Goal: Contribute content: Contribute content

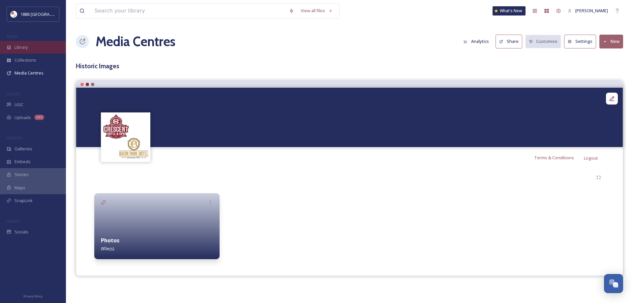
click at [28, 46] on span "Library" at bounding box center [20, 47] width 13 height 6
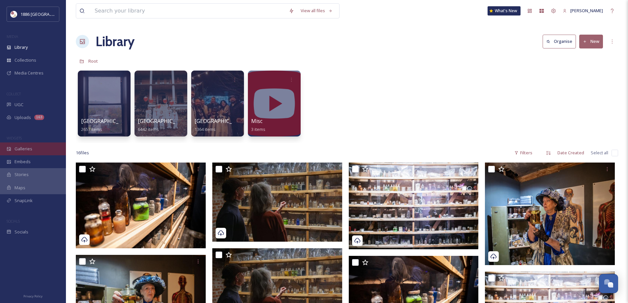
click at [32, 150] on div "Galleries" at bounding box center [33, 148] width 66 height 13
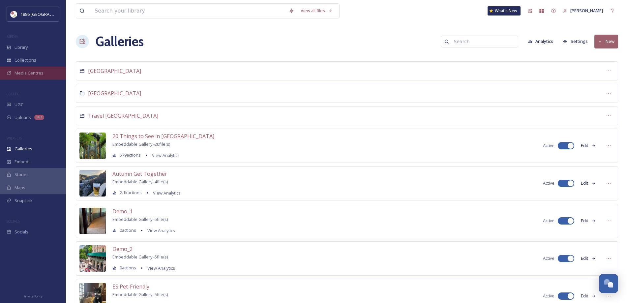
click at [18, 74] on span "Media Centres" at bounding box center [28, 73] width 29 height 6
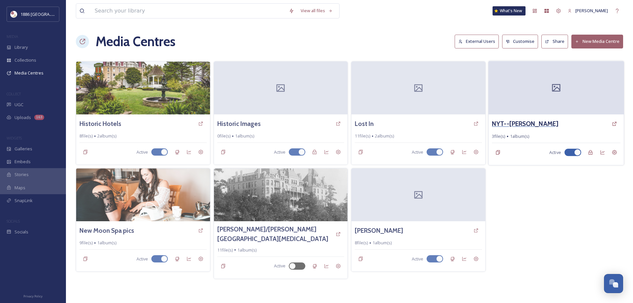
click at [532, 123] on h3 "NYT--[PERSON_NAME]" at bounding box center [525, 124] width 66 height 10
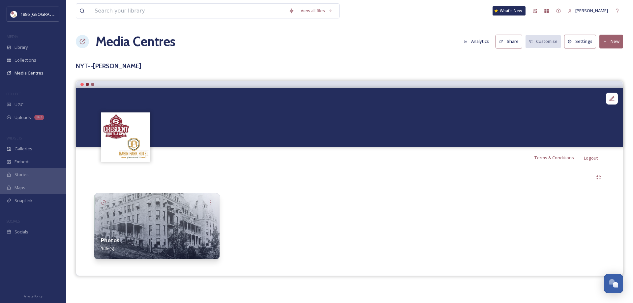
click at [169, 237] on div "Photos 3 file(s)" at bounding box center [156, 244] width 125 height 29
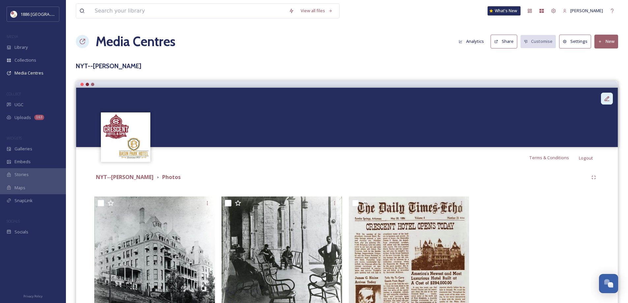
click at [606, 96] on icon at bounding box center [606, 98] width 7 height 7
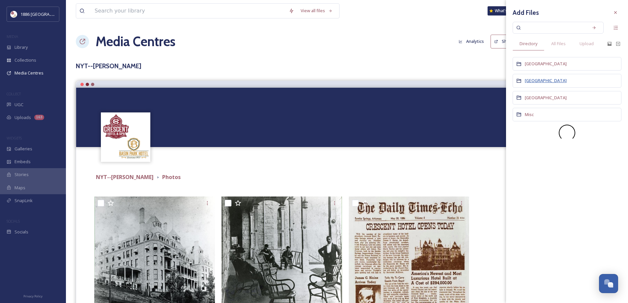
click at [531, 78] on span "[GEOGRAPHIC_DATA]" at bounding box center [546, 80] width 42 height 6
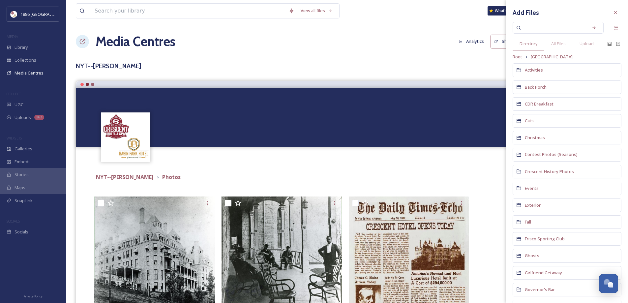
scroll to position [132, 0]
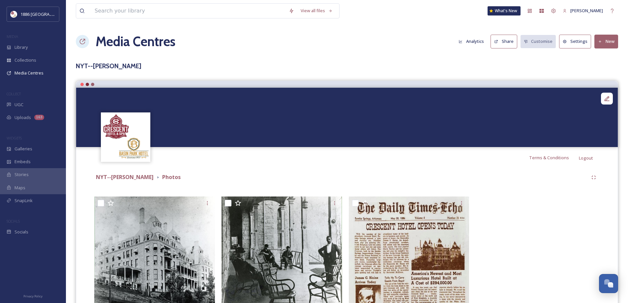
click at [447, 172] on div "NYT--[PERSON_NAME] Photos" at bounding box center [346, 177] width 505 height 12
click at [608, 41] on button "New" at bounding box center [606, 42] width 24 height 14
click at [611, 61] on div "Add Files" at bounding box center [604, 56] width 28 height 13
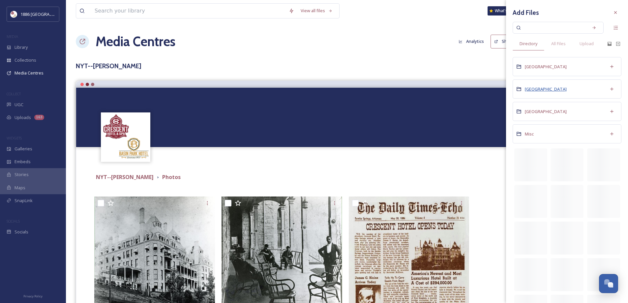
click at [541, 88] on span "[GEOGRAPHIC_DATA]" at bounding box center [546, 89] width 42 height 6
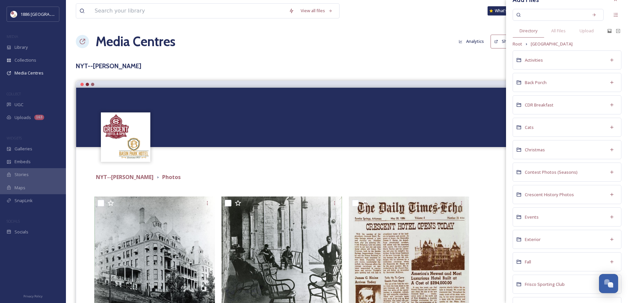
scroll to position [0, 0]
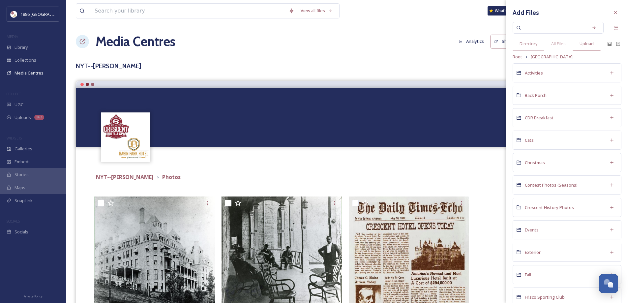
click at [591, 44] on span "Upload" at bounding box center [586, 44] width 14 height 6
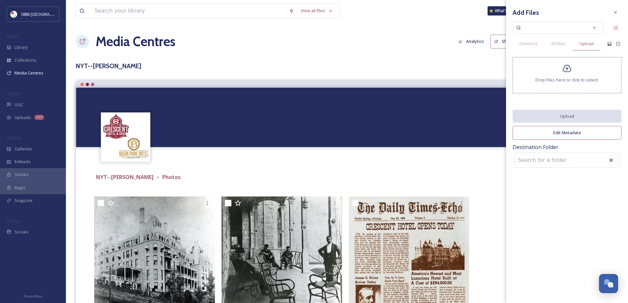
click at [586, 77] on span "Drop files here or click to select." at bounding box center [566, 80] width 63 height 6
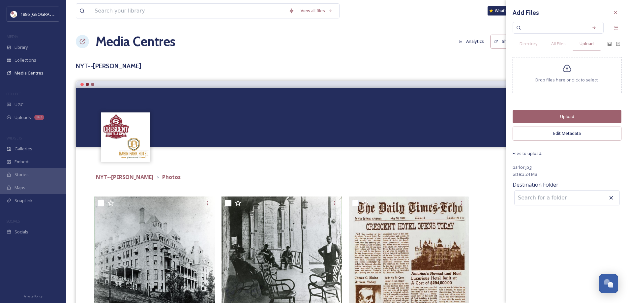
click at [529, 73] on div "Drop files here or click to select." at bounding box center [566, 75] width 109 height 36
click at [566, 115] on button "Upload" at bounding box center [566, 117] width 109 height 14
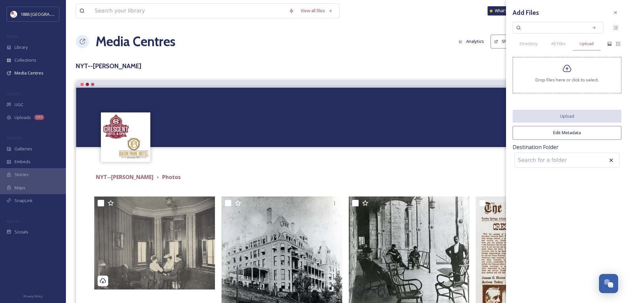
click at [580, 89] on div "Drop files here or click to select." at bounding box center [566, 75] width 109 height 36
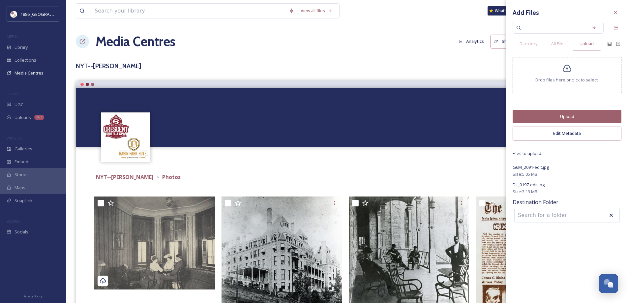
click at [603, 111] on button "Upload" at bounding box center [566, 117] width 109 height 14
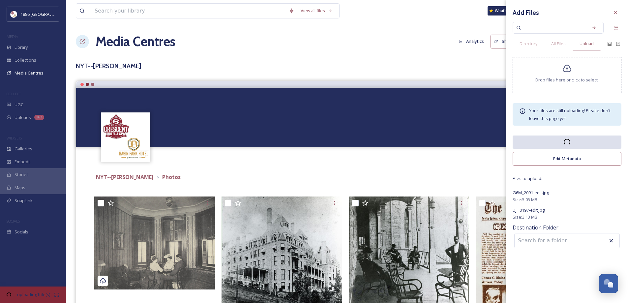
click at [582, 240] on div at bounding box center [566, 240] width 105 height 15
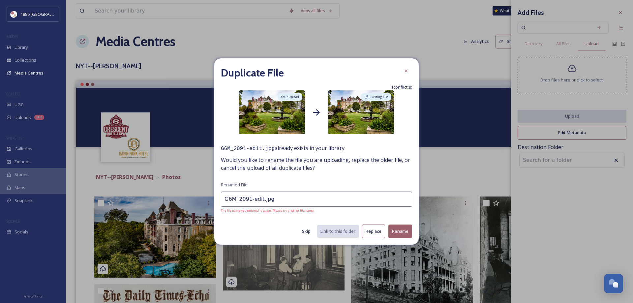
click at [302, 231] on button "Skip" at bounding box center [306, 231] width 15 height 13
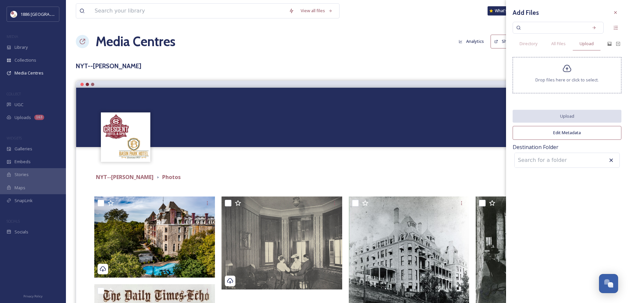
click at [577, 159] on input at bounding box center [550, 160] width 72 height 14
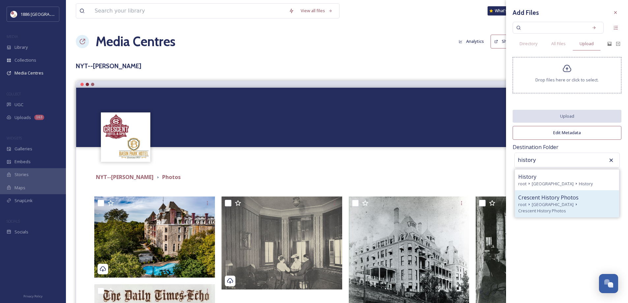
click at [566, 208] on span "Crescent History Photos" at bounding box center [542, 211] width 48 height 6
type input "Crescent History Photos"
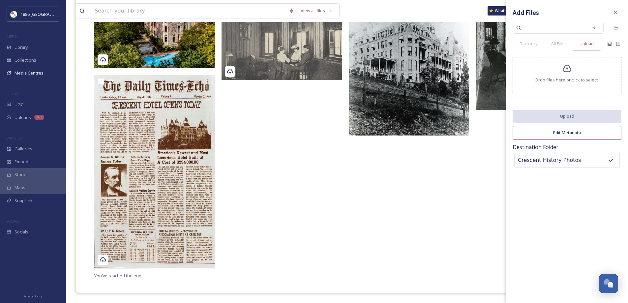
click at [394, 160] on div at bounding box center [411, 129] width 124 height 284
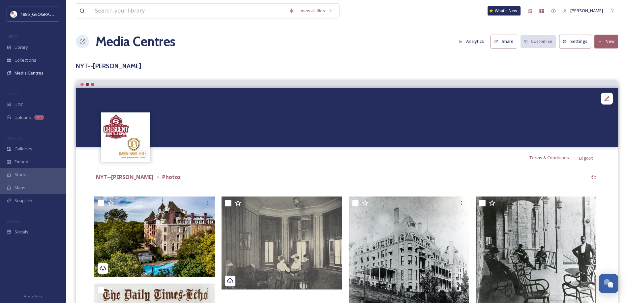
click at [577, 44] on button "Settings" at bounding box center [575, 42] width 32 height 14
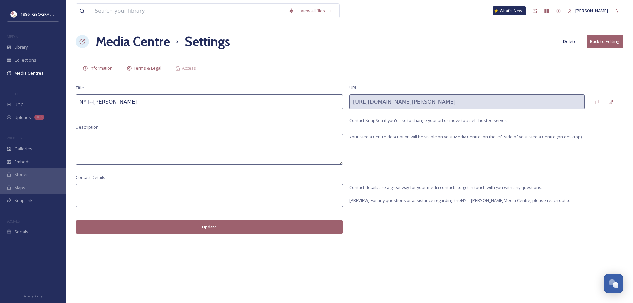
click at [125, 64] on div "Terms & Legal" at bounding box center [144, 68] width 48 height 14
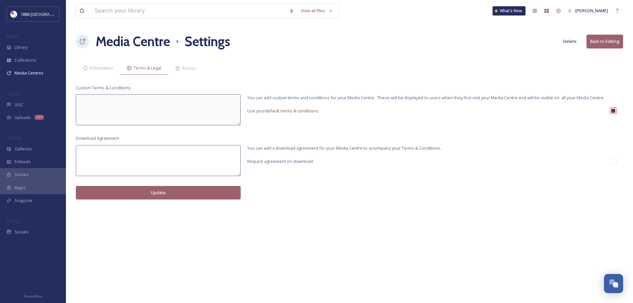
click at [188, 61] on div "View all files What's New Gina Rambo Media Centre Settings Delete Back to Editi…" at bounding box center [349, 151] width 567 height 303
click at [187, 67] on span "Access" at bounding box center [189, 68] width 14 height 6
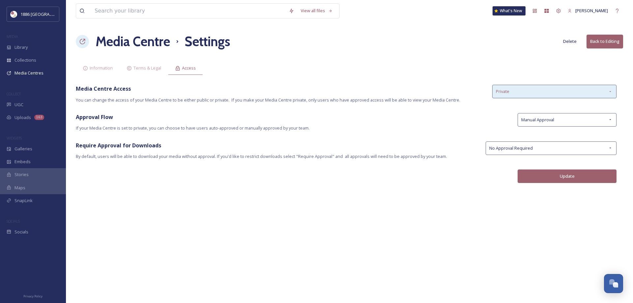
click at [516, 89] on div "Private" at bounding box center [554, 92] width 124 height 14
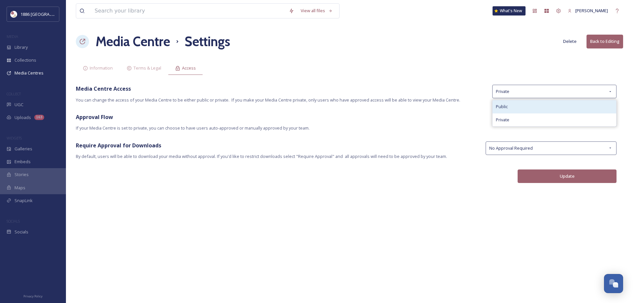
click at [514, 102] on div "Public" at bounding box center [554, 106] width 124 height 13
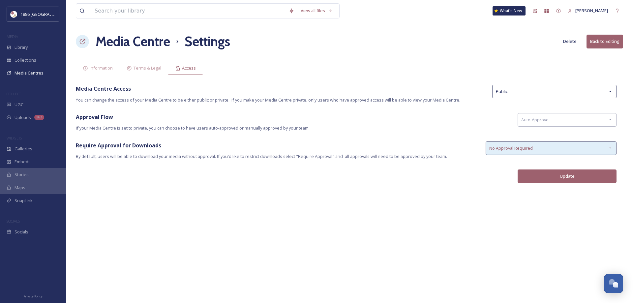
click at [542, 153] on div "No Approval Required" at bounding box center [550, 148] width 131 height 14
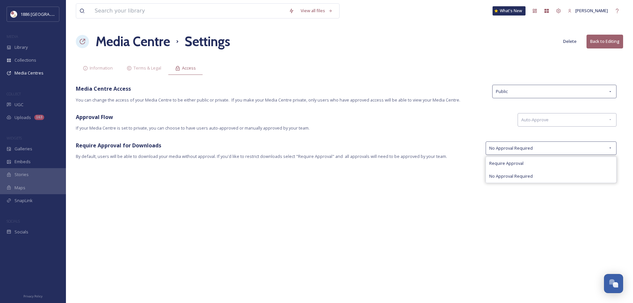
click at [438, 104] on div "View all files What's New Gina Rambo Media Centre Settings Delete Back to Editi…" at bounding box center [349, 151] width 567 height 303
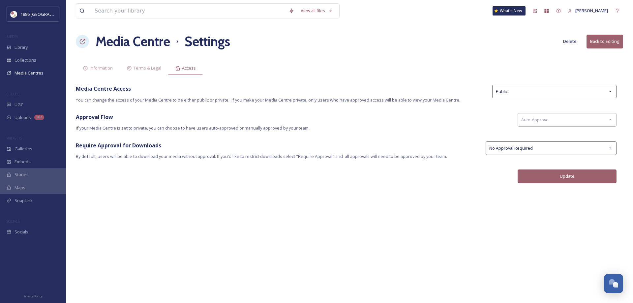
click at [565, 181] on button "Update" at bounding box center [566, 176] width 99 height 14
click at [519, 171] on button "Update" at bounding box center [566, 176] width 99 height 14
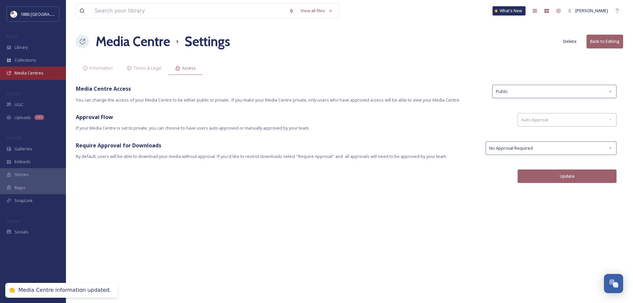
click at [40, 74] on span "Media Centres" at bounding box center [28, 73] width 29 height 6
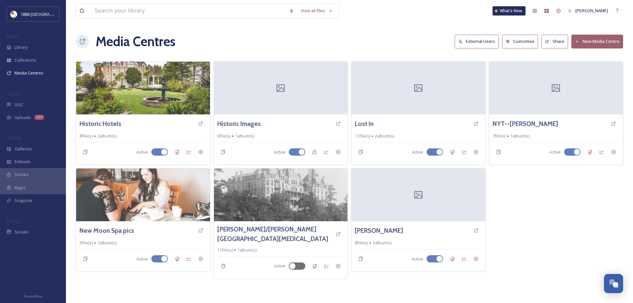
click at [608, 42] on button "New Media Centre" at bounding box center [597, 42] width 52 height 14
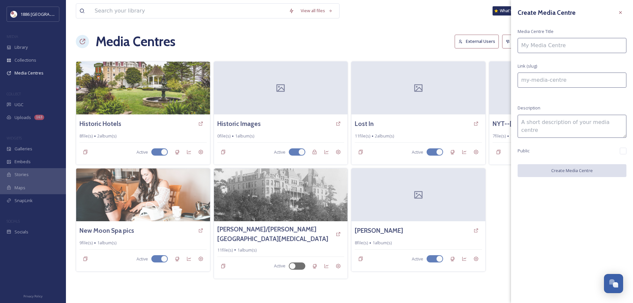
click at [577, 52] on input at bounding box center [571, 45] width 109 height 15
type input "B"
type input "b"
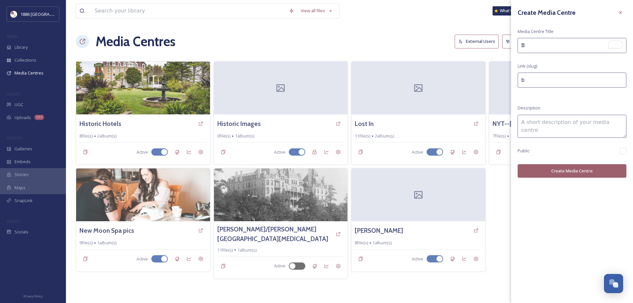
type input "Br"
type input "br"
type input "Bra"
type input "bra"
type input "Bran"
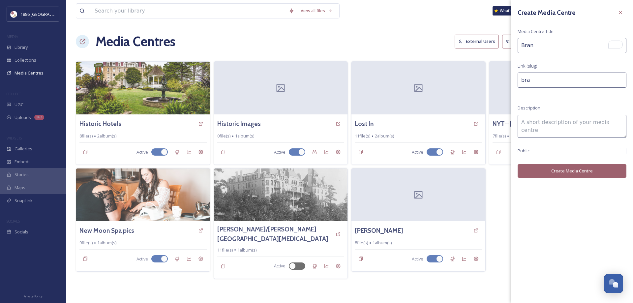
type input "bran"
type input "Brand"
type input "brand"
type input "Brand"
type input "brand-"
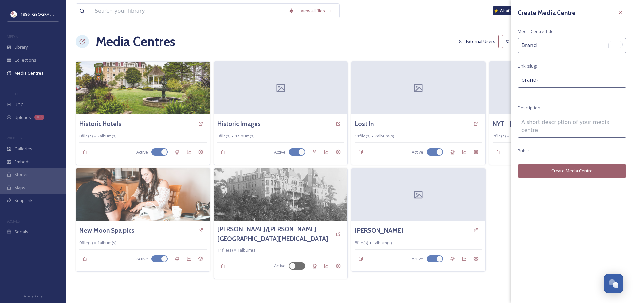
type input "Brand U"
type input "brand-u"
type input "Brand US"
type input "brand-us"
type input "Brand USA"
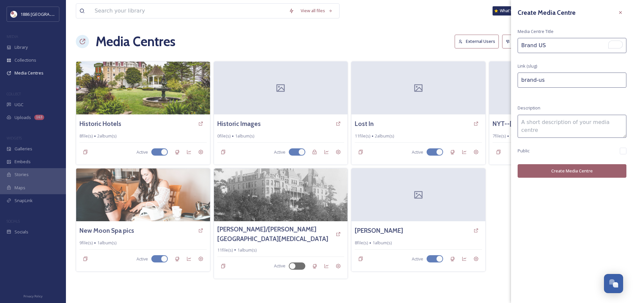
type input "brand-[GEOGRAPHIC_DATA]"
type input "Brand USA-"
type input "brand-usa-"
type input "Brand USA--"
type input "brand-usa--"
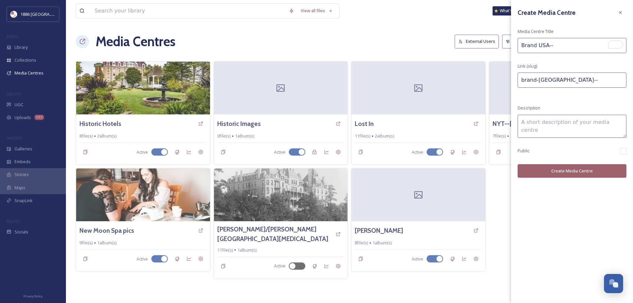
type input "Brand USA--K"
type input "brand-usa--k"
type input "Brand USA--Kr"
type input "brand-usa--kr"
type input "Brand USA--Kri"
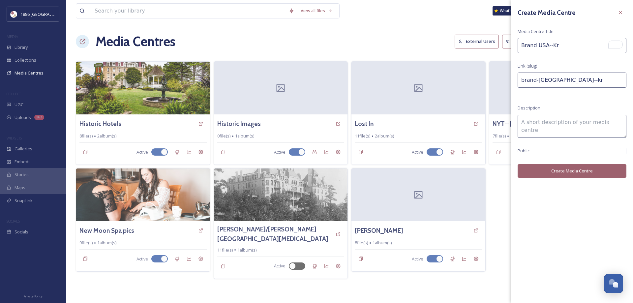
type input "brand-usa--kri"
type input "Brand USA--Kr"
type input "brand-usa--kr"
type input "Brand USA--K"
type input "brand-usa--k"
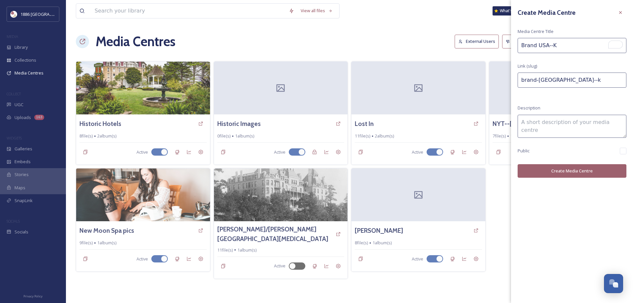
type input "Brand USA--Ki"
type input "brand-usa--ki"
type input "Brand USA--Kir"
type input "brand-usa--kir"
type input "Brand USA--Kirs"
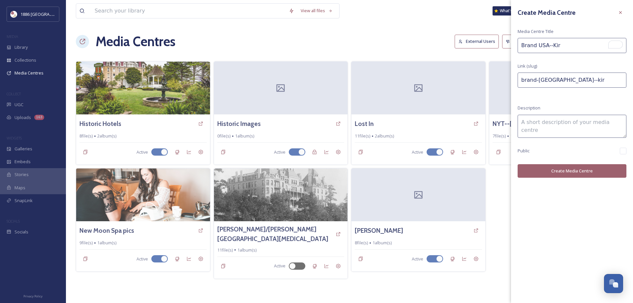
type input "brand-usa--kirs"
type input "Brand USA--Kirst"
type input "brand-usa--kirst"
type input "Brand USA--Kirsty"
type input "brand-usa--kirsty"
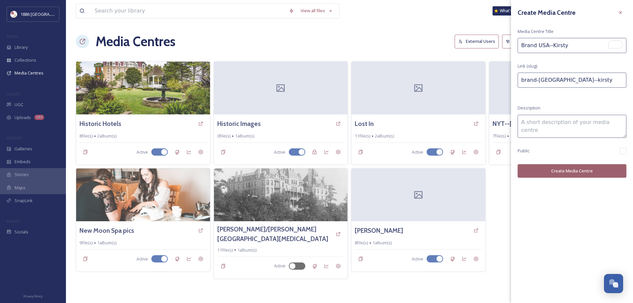
type input "Brand USA--Kirsty"
type input "brand-usa--kirsty-"
type input "Brand USA--Kirsty B"
type input "brand-usa--kirsty-b"
type input "Brand USA--Kirsty Bi"
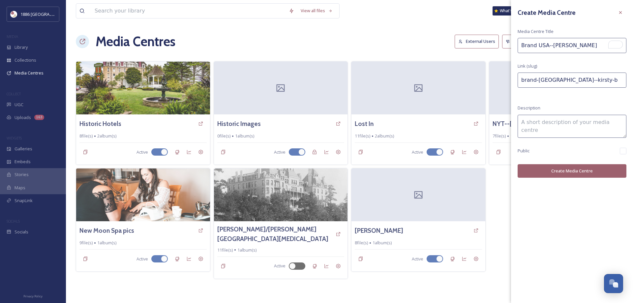
type input "brand-usa--kirsty-bi"
type input "Brand USA--Kirsty Biz"
type input "brand-usa--kirsty-biz"
type input "Brand USA--Kirsty Biza"
type input "brand-usa--kirsty-biza"
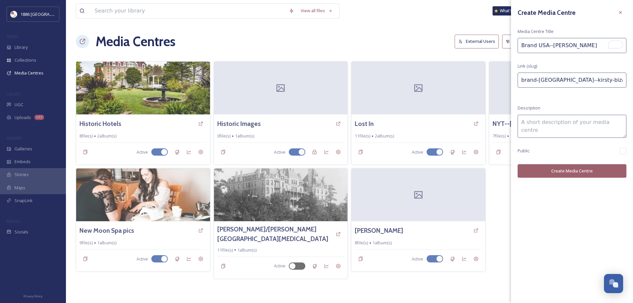
type input "Brand USA--Kirsty Bizao"
type input "brand-usa--kirsty-bizao"
type input "Brand USA--Kirsty Bizaou"
type input "brand-usa--kirsty-bizaou"
type input "Brand USA--[PERSON_NAME]"
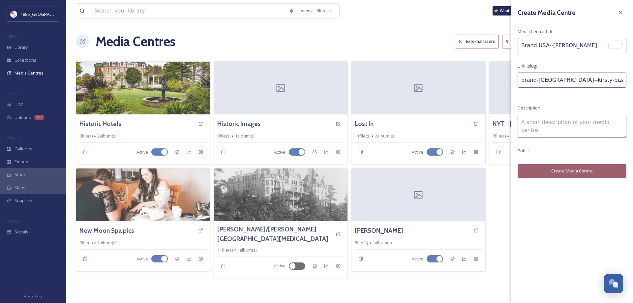
type input "brand-usa--kirsty-bizaoui"
type input "Brand USA--[PERSON_NAME]"
drag, startPoint x: 585, startPoint y: 170, endPoint x: 583, endPoint y: 167, distance: 3.8
click at [584, 168] on button "Create Media Centre" at bounding box center [571, 171] width 109 height 14
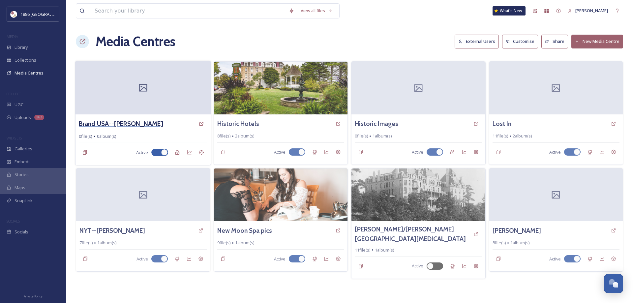
click at [117, 124] on h3 "Brand USA--[PERSON_NAME]" at bounding box center [121, 124] width 84 height 10
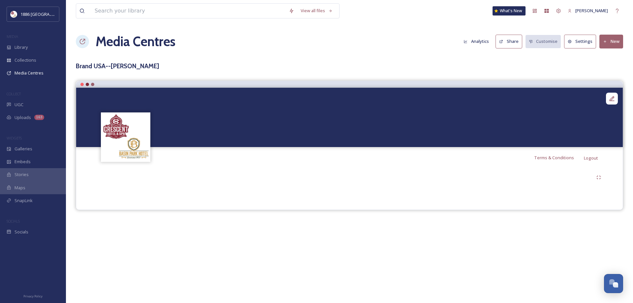
click at [614, 42] on button "New" at bounding box center [611, 42] width 24 height 14
click at [617, 67] on span "Add Album" at bounding box center [608, 70] width 21 height 6
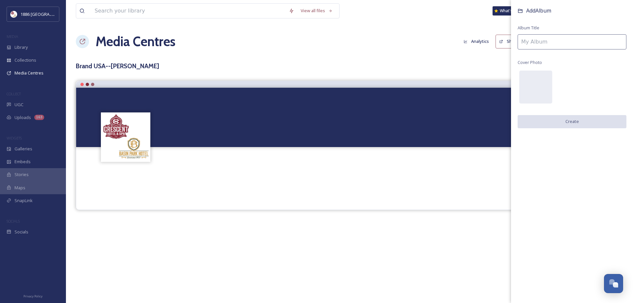
click at [593, 50] on div "Add Album Album Title Cover Photo Create" at bounding box center [572, 74] width 122 height 148
click at [590, 41] on input "To enrich screen reader interactions, please activate Accessibility in Grammarl…" at bounding box center [571, 41] width 109 height 15
type input "Photos"
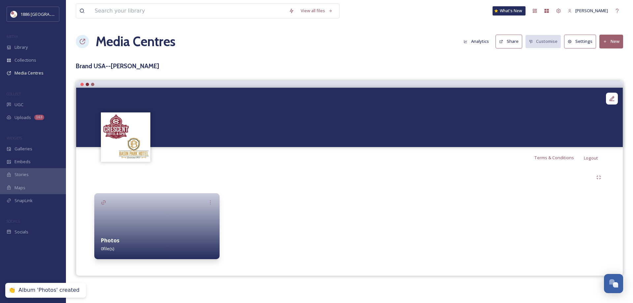
click at [173, 221] on div at bounding box center [156, 226] width 125 height 66
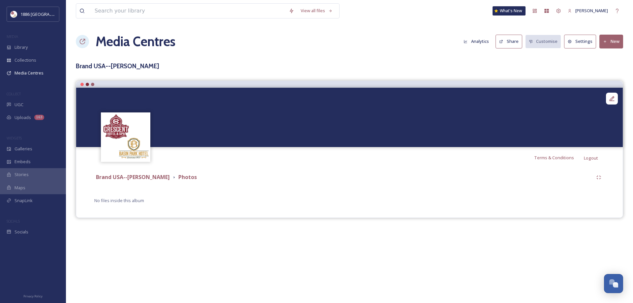
click at [620, 43] on button "New" at bounding box center [611, 42] width 24 height 14
click at [616, 51] on div "Add Files" at bounding box center [608, 56] width 28 height 13
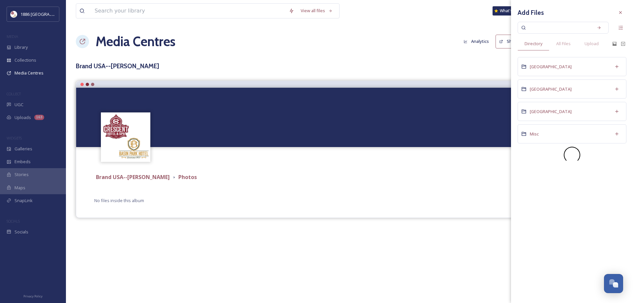
click at [554, 93] on div "[GEOGRAPHIC_DATA]" at bounding box center [571, 88] width 109 height 19
click at [552, 88] on div "Add Files Directory All Files Upload Root" at bounding box center [572, 151] width 122 height 303
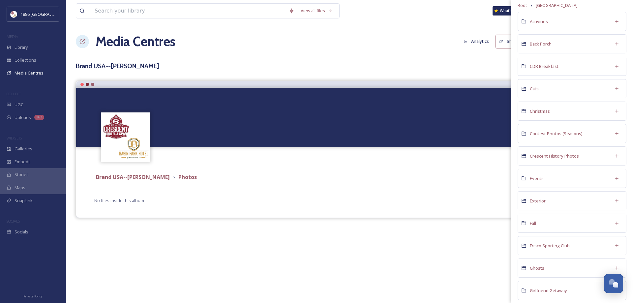
scroll to position [49, 0]
click at [572, 155] on div "Crescent History Photos" at bounding box center [571, 158] width 109 height 19
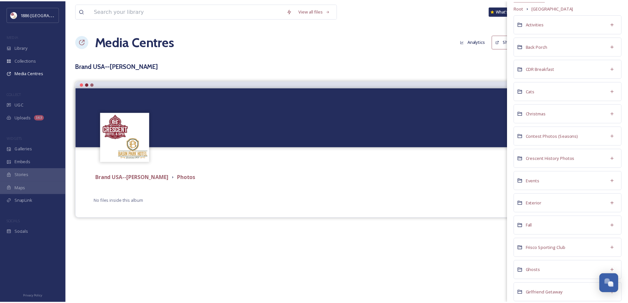
scroll to position [0, 0]
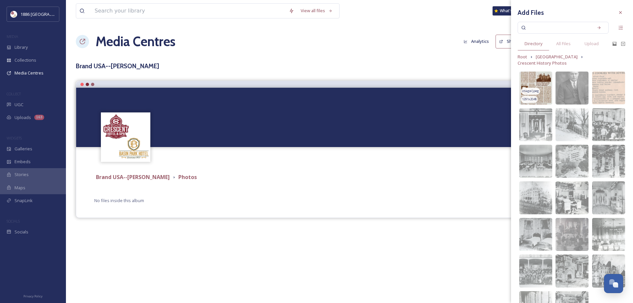
click at [533, 82] on img at bounding box center [535, 88] width 33 height 33
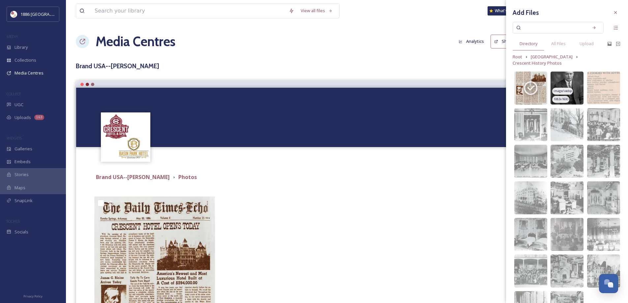
click at [572, 92] on img at bounding box center [566, 88] width 33 height 33
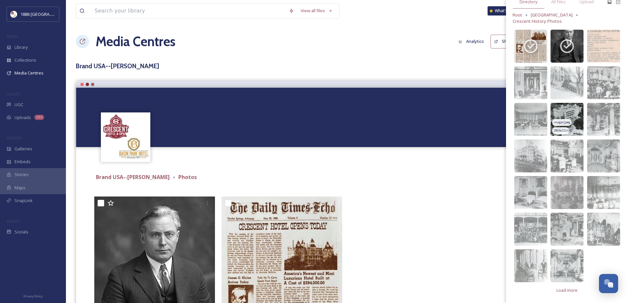
scroll to position [42, 0]
click at [566, 127] on div "2904 x 2224" at bounding box center [560, 130] width 17 height 7
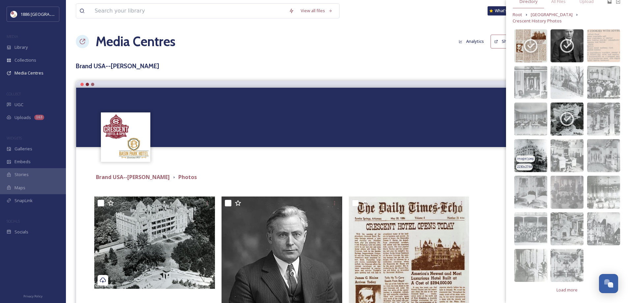
click at [530, 145] on img at bounding box center [530, 155] width 33 height 33
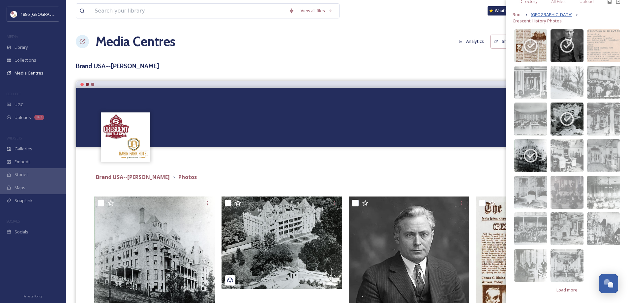
click at [540, 13] on span "[GEOGRAPHIC_DATA]" at bounding box center [552, 15] width 42 height 6
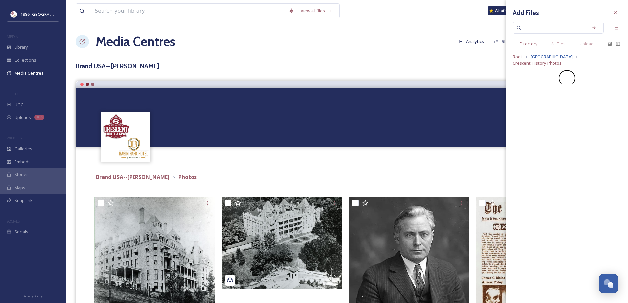
scroll to position [0, 0]
click at [546, 59] on span "[GEOGRAPHIC_DATA]" at bounding box center [552, 57] width 42 height 6
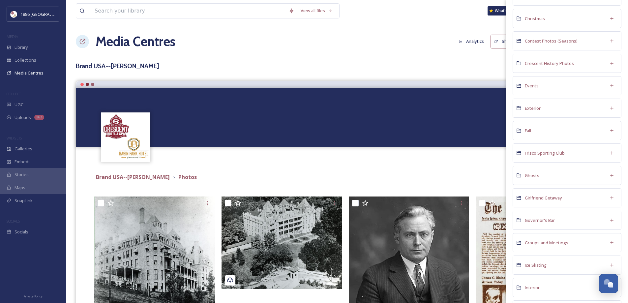
scroll to position [165, 0]
click at [532, 152] on span "Ghosts" at bounding box center [532, 155] width 14 height 6
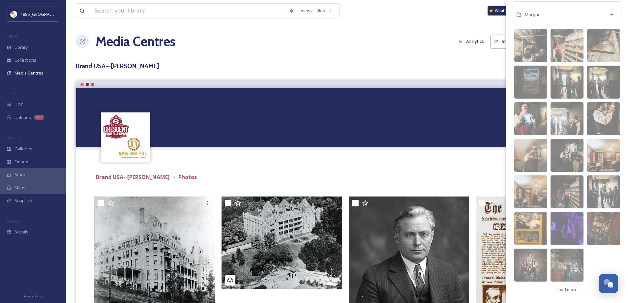
scroll to position [119, 0]
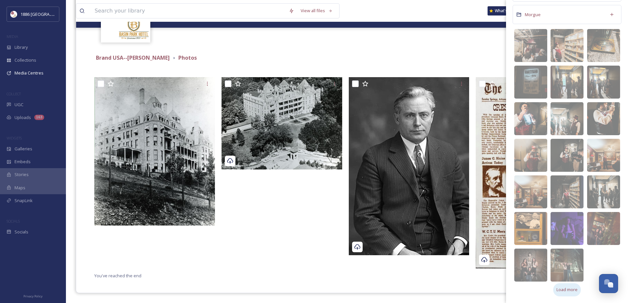
click at [565, 288] on span "Load more" at bounding box center [566, 289] width 21 height 6
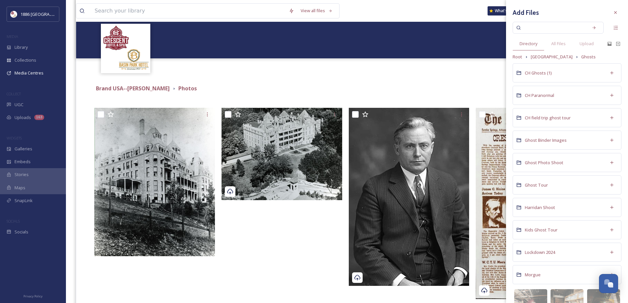
scroll to position [53, 0]
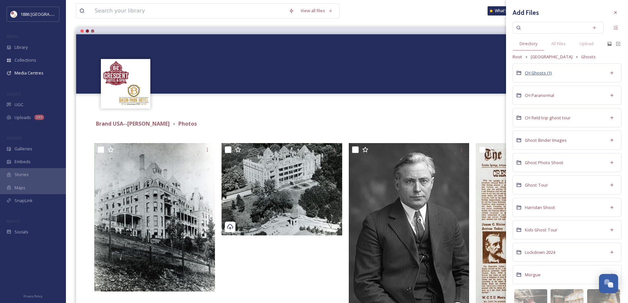
click at [543, 72] on span "CH Ghosts (1)" at bounding box center [538, 73] width 27 height 6
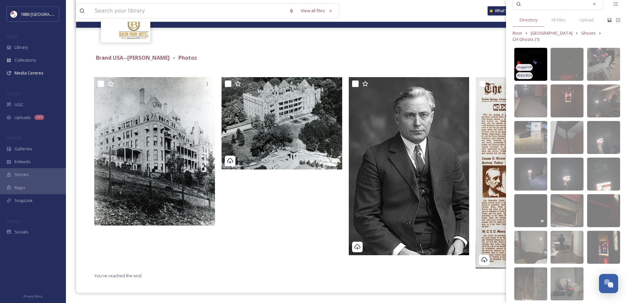
scroll to position [42, 0]
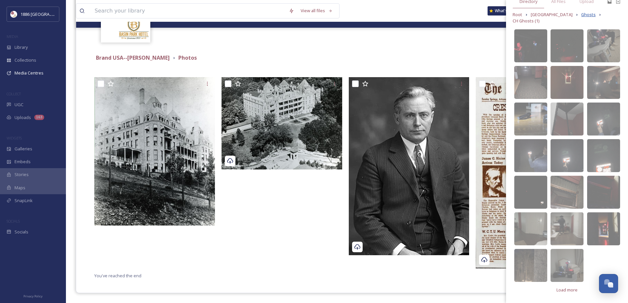
click at [581, 16] on span "Ghosts" at bounding box center [588, 15] width 14 height 6
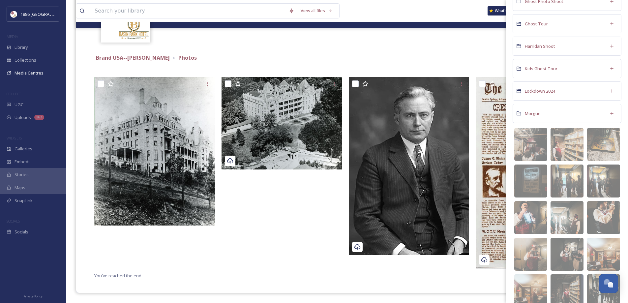
scroll to position [260, 0]
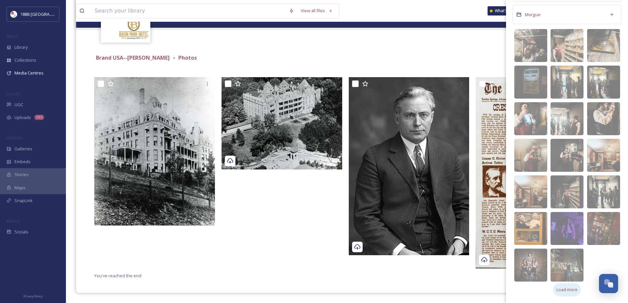
click at [561, 291] on span "Load more" at bounding box center [566, 289] width 21 height 6
click at [570, 288] on span "Load more" at bounding box center [566, 289] width 21 height 6
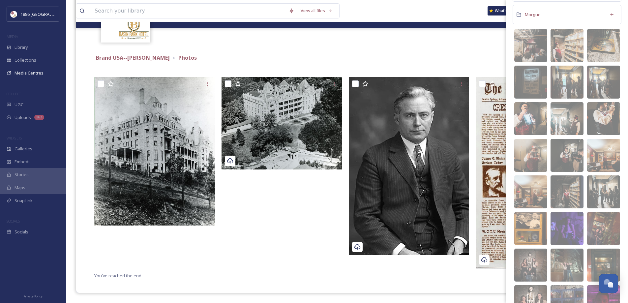
click at [570, 288] on img at bounding box center [566, 301] width 33 height 33
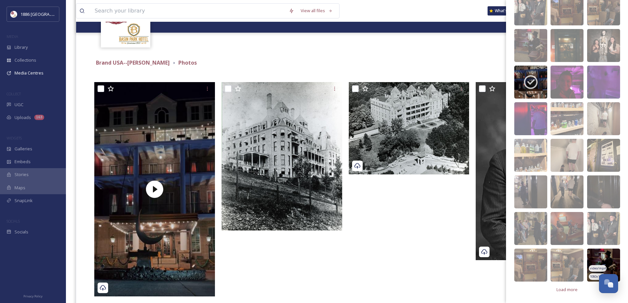
scroll to position [212, 0]
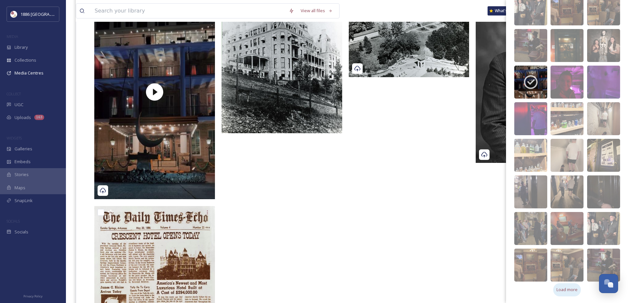
click at [556, 288] on span "Load more" at bounding box center [566, 289] width 21 height 6
click at [565, 287] on img at bounding box center [566, 301] width 33 height 33
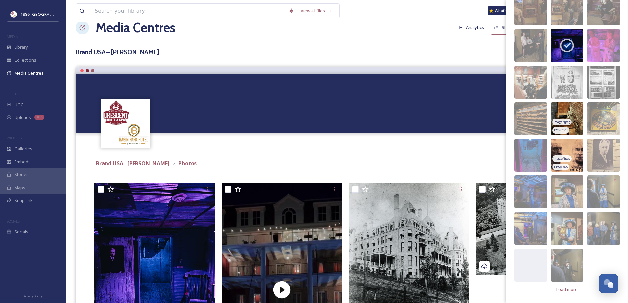
scroll to position [113, 0]
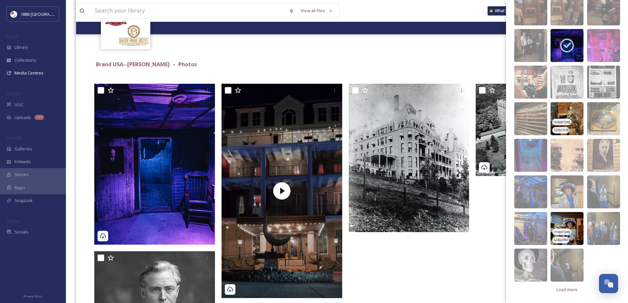
click at [560, 224] on img at bounding box center [566, 228] width 33 height 33
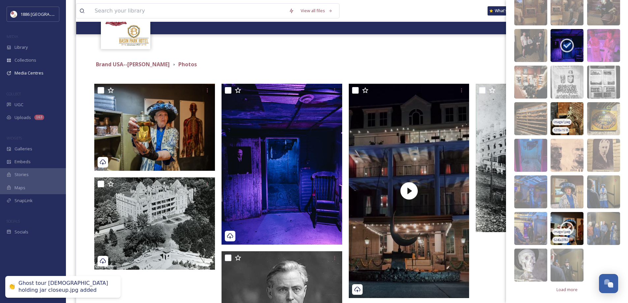
scroll to position [146, 0]
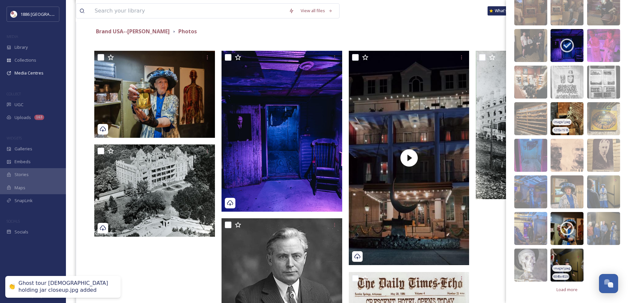
click at [571, 261] on img at bounding box center [566, 264] width 33 height 33
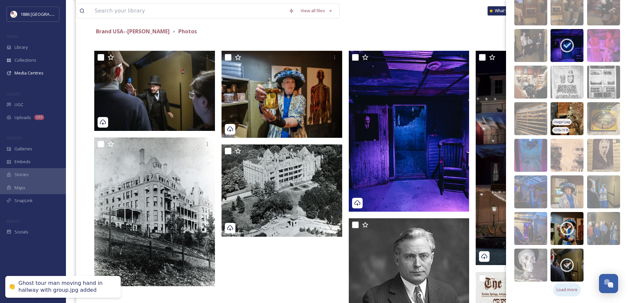
click at [564, 289] on span "Load more" at bounding box center [566, 289] width 21 height 6
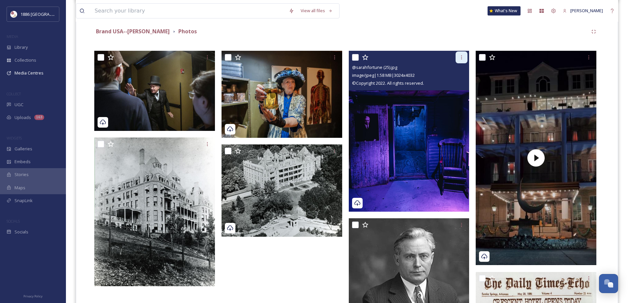
click at [460, 55] on icon at bounding box center [461, 57] width 5 height 5
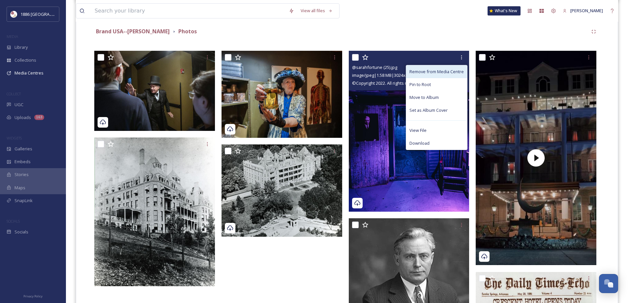
click at [424, 73] on span "Remove from Media Centre" at bounding box center [436, 72] width 54 height 6
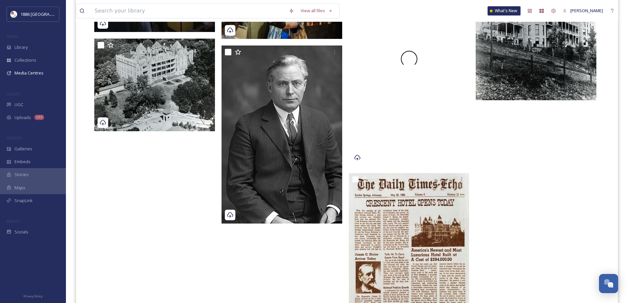
scroll to position [113, 0]
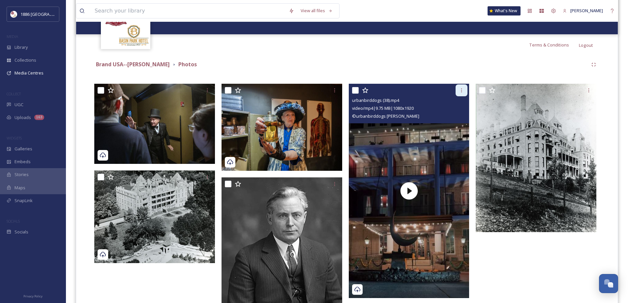
click at [462, 93] on div at bounding box center [461, 90] width 12 height 12
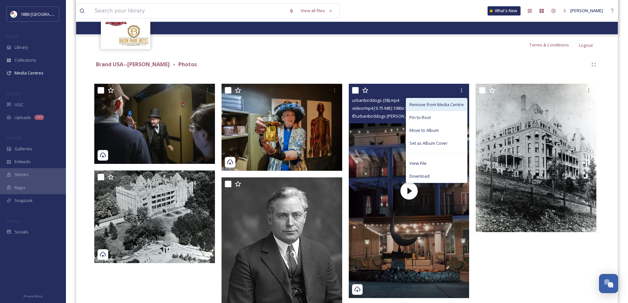
click at [456, 105] on span "Remove from Media Centre" at bounding box center [436, 104] width 54 height 6
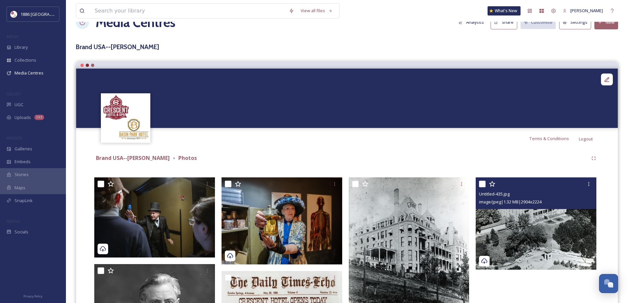
scroll to position [14, 0]
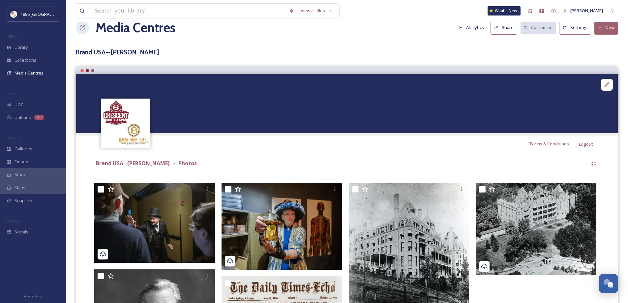
click at [602, 33] on button "New" at bounding box center [606, 28] width 24 height 14
click at [603, 43] on span "Add Files" at bounding box center [602, 43] width 18 height 6
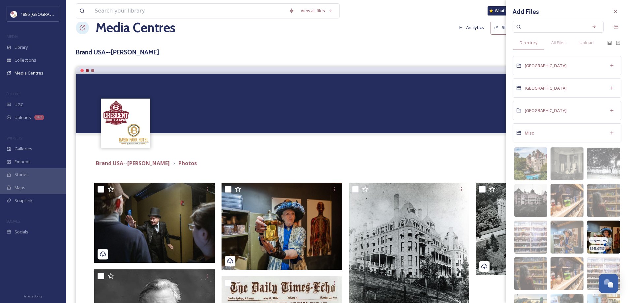
scroll to position [0, 0]
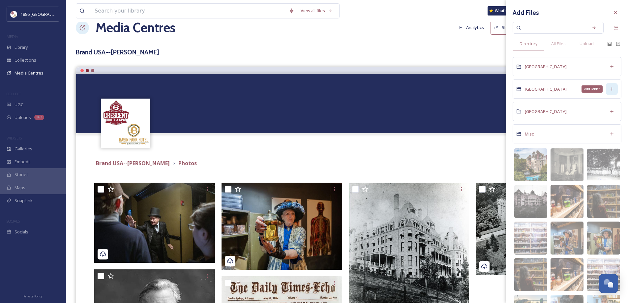
click at [609, 91] on icon at bounding box center [611, 88] width 5 height 5
click at [572, 85] on div "[GEOGRAPHIC_DATA]" at bounding box center [566, 88] width 109 height 19
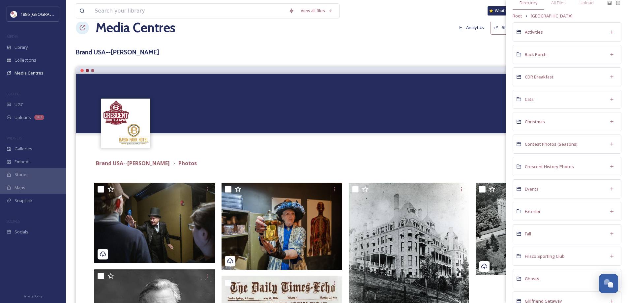
scroll to position [99, 0]
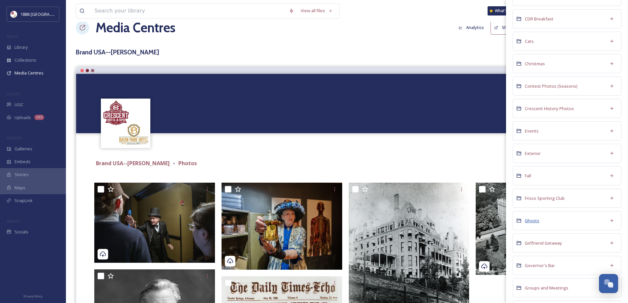
click at [528, 220] on span "Ghosts" at bounding box center [532, 220] width 14 height 6
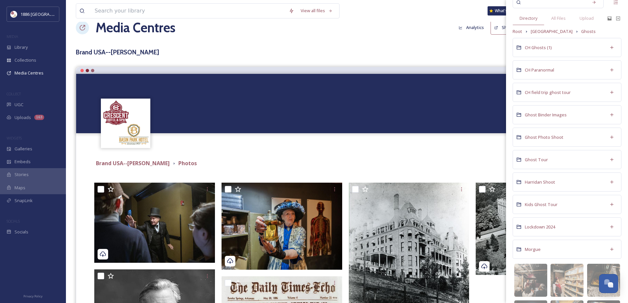
scroll to position [33, 0]
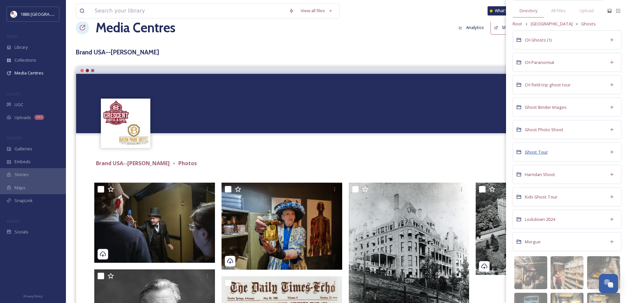
click at [528, 153] on span "Ghost Tour" at bounding box center [536, 152] width 23 height 6
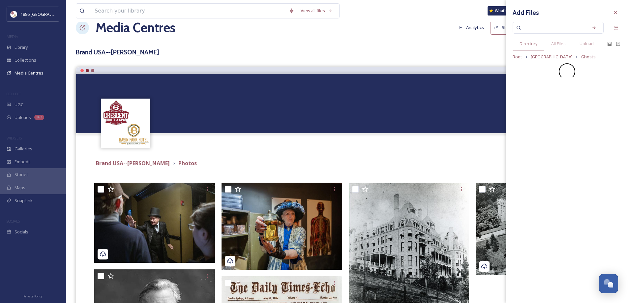
click at [528, 153] on div "Add Files Directory All Files Upload Root Crescent Hotel Ghosts" at bounding box center [567, 151] width 122 height 303
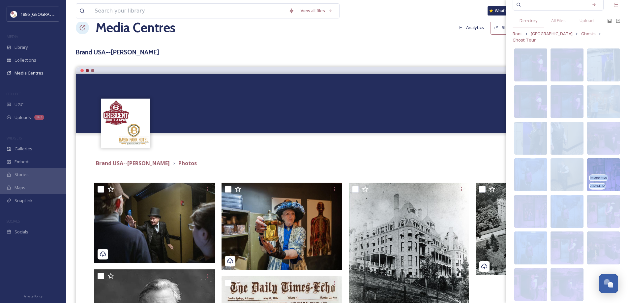
scroll to position [36, 0]
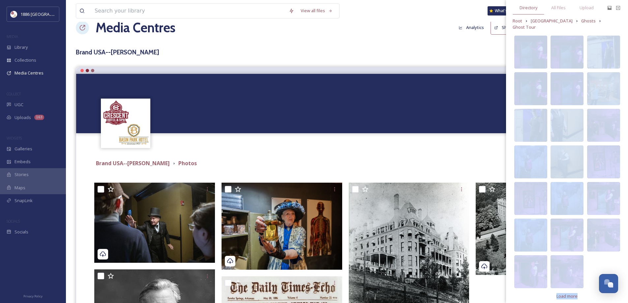
click at [599, 259] on div "video/quicktime 1080 x 1920 video/quicktime 1080 x 1920 video/quicktime 1920 x …" at bounding box center [603, 162] width 36 height 256
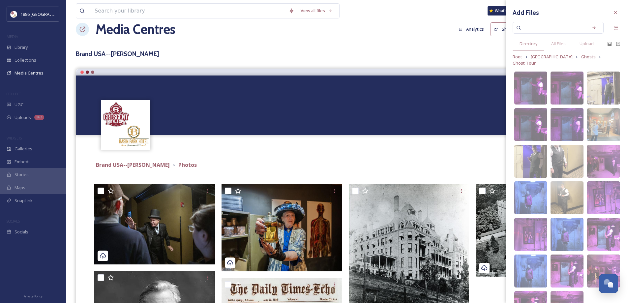
scroll to position [0, 0]
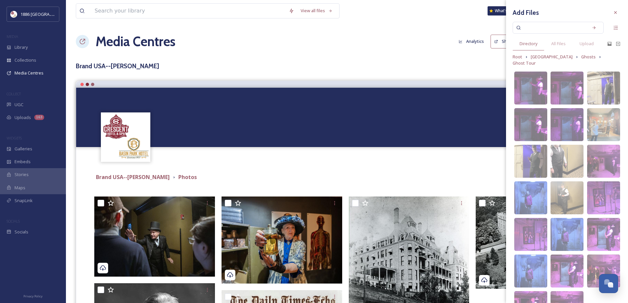
click at [534, 27] on input at bounding box center [553, 27] width 62 height 14
type input "g6m"
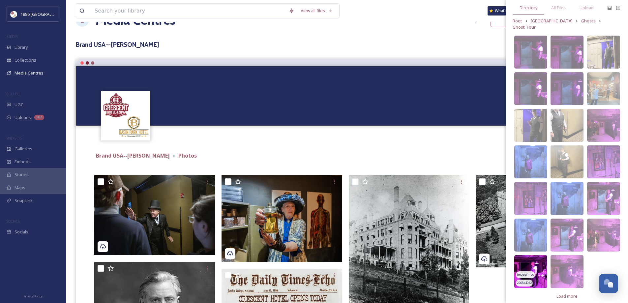
scroll to position [33, 0]
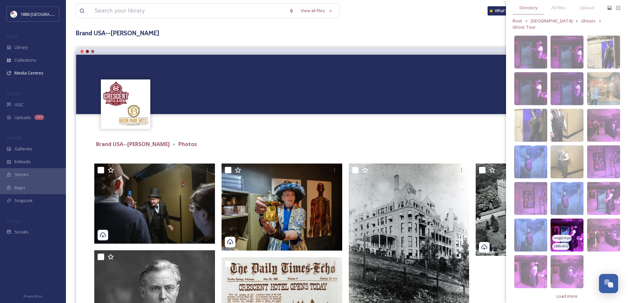
click at [567, 293] on span "Load more" at bounding box center [566, 296] width 21 height 6
click at [561, 293] on span "Load more" at bounding box center [566, 296] width 21 height 6
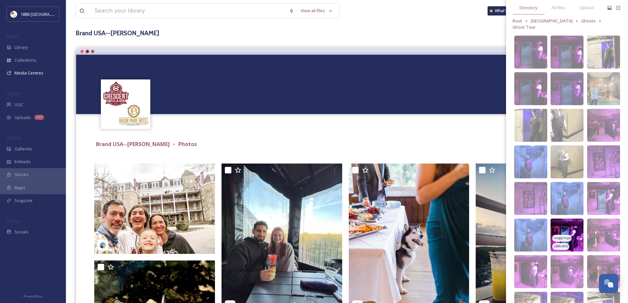
scroll to position [362, 0]
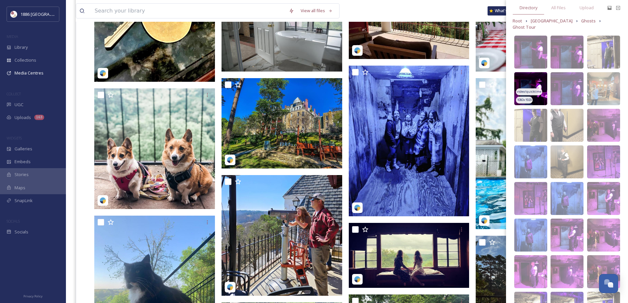
click at [581, 22] on span "Ghosts" at bounding box center [588, 21] width 14 height 6
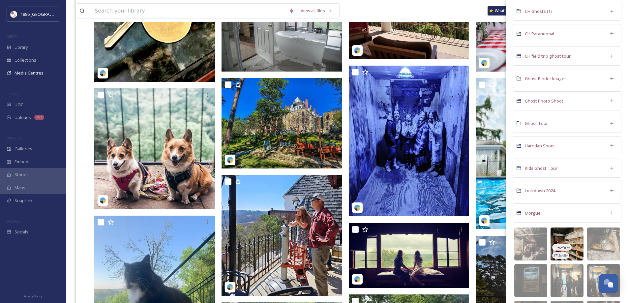
scroll to position [260, 0]
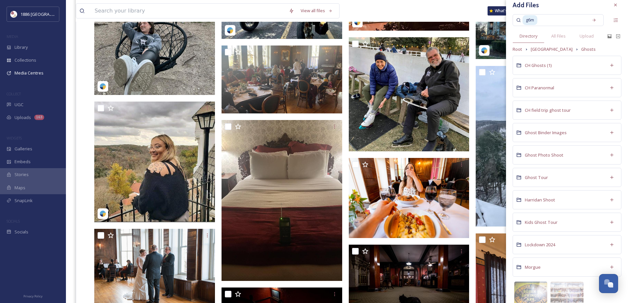
scroll to position [923, 0]
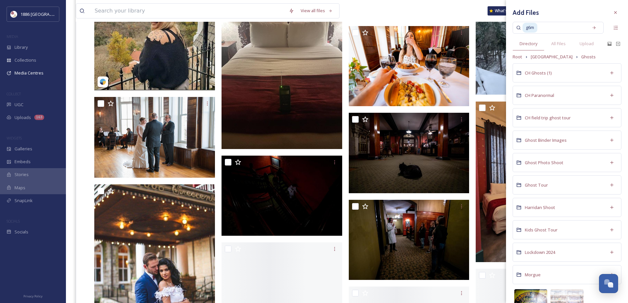
click at [531, 289] on img at bounding box center [530, 305] width 33 height 33
click at [529, 289] on img at bounding box center [530, 305] width 33 height 33
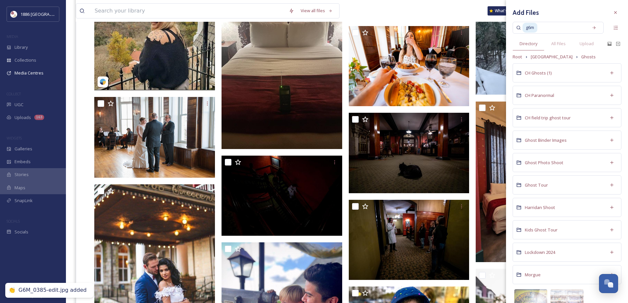
scroll to position [27, 0]
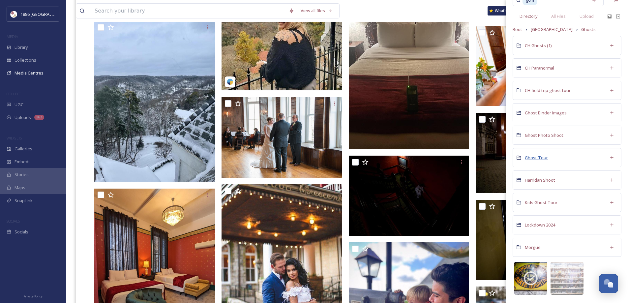
click at [543, 138] on span "Ghost Photo Shoot" at bounding box center [544, 135] width 39 height 6
click at [555, 190] on div "Add Files g6m Directory All Files Upload Root Crescent Hotel Ghosts CH Ghosts (…" at bounding box center [567, 138] width 122 height 330
click at [541, 160] on span "Ghost Tour" at bounding box center [536, 158] width 23 height 6
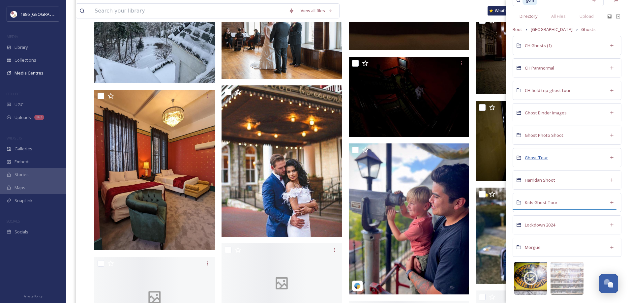
scroll to position [0, 0]
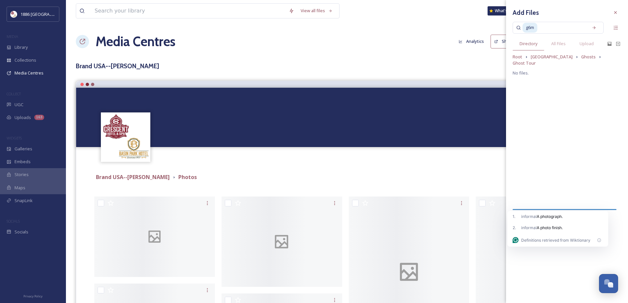
scroll to position [1022, 0]
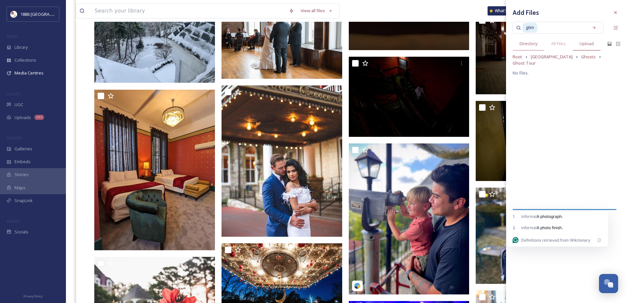
click at [535, 60] on span "Ghost Tour" at bounding box center [523, 63] width 23 height 6
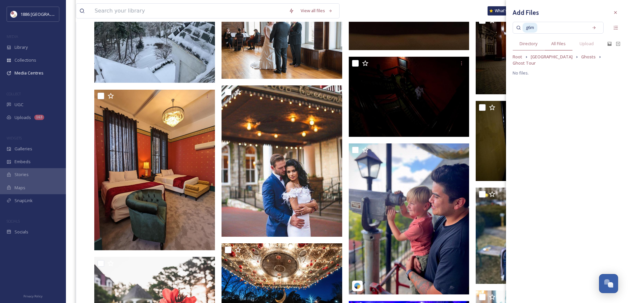
click at [568, 49] on div "All Files" at bounding box center [558, 44] width 28 height 14
click at [561, 43] on span "All Files" at bounding box center [558, 44] width 14 height 6
click at [543, 43] on div "Directory" at bounding box center [528, 44] width 32 height 14
click at [530, 39] on div "Directory" at bounding box center [528, 44] width 32 height 14
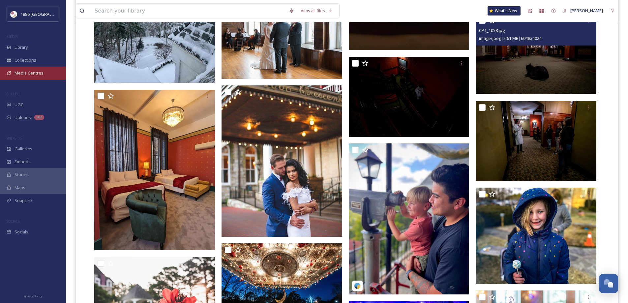
drag, startPoint x: 22, startPoint y: 74, endPoint x: 38, endPoint y: 71, distance: 15.8
click at [22, 74] on span "Media Centres" at bounding box center [28, 73] width 29 height 6
click at [38, 71] on span "Media Centres" at bounding box center [28, 73] width 29 height 6
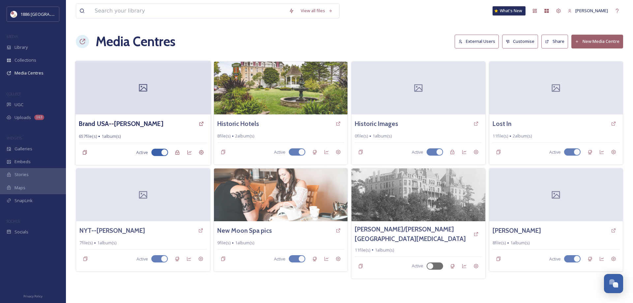
click at [175, 90] on div at bounding box center [142, 87] width 135 height 53
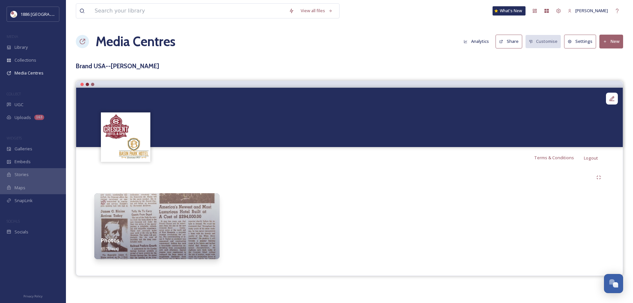
click at [144, 244] on div "Photos 657 file(s)" at bounding box center [156, 244] width 125 height 29
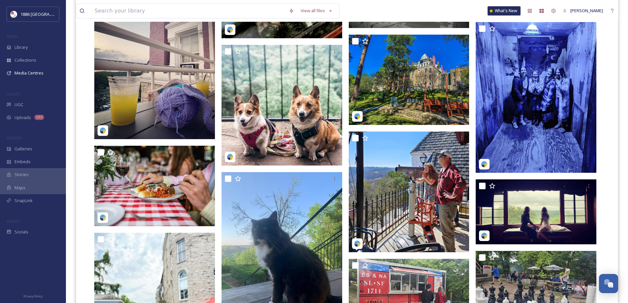
scroll to position [239, 0]
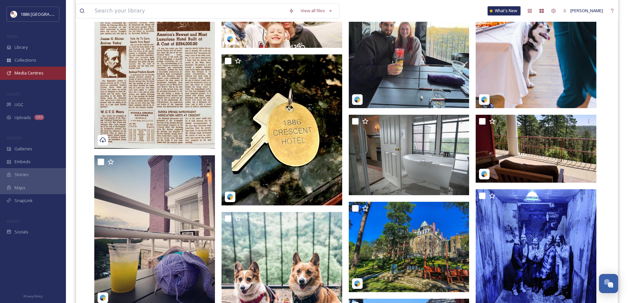
click at [37, 73] on span "Media Centres" at bounding box center [28, 73] width 29 height 6
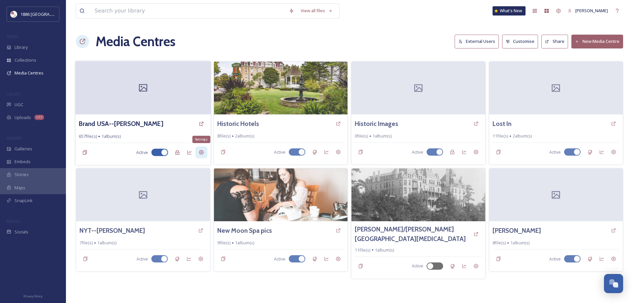
click at [199, 148] on div "Settings" at bounding box center [201, 152] width 12 height 12
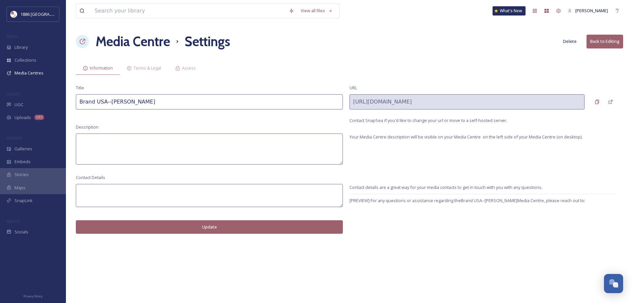
click at [568, 41] on button "Delete" at bounding box center [570, 41] width 20 height 13
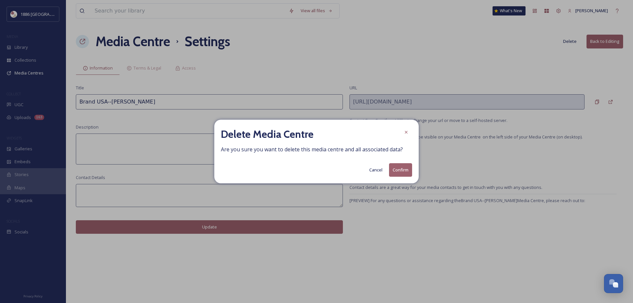
click at [402, 170] on button "Confirm" at bounding box center [400, 170] width 23 height 14
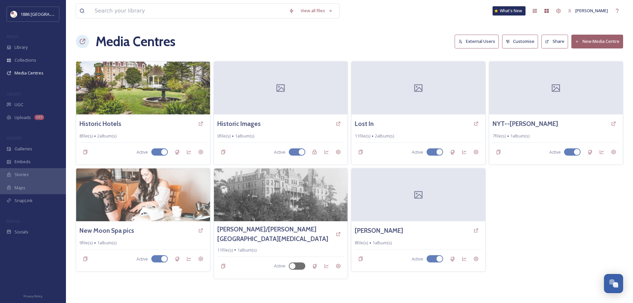
click at [590, 41] on button "New Media Centre" at bounding box center [597, 42] width 52 height 14
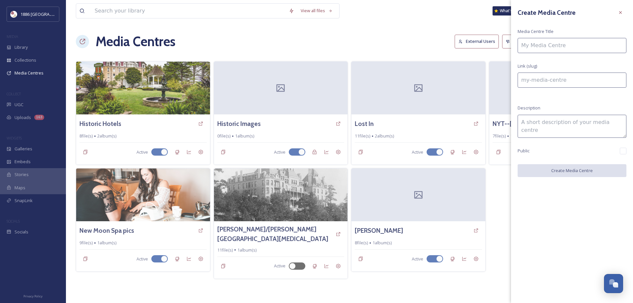
click at [566, 50] on input at bounding box center [571, 45] width 109 height 15
type input "B"
type input "b"
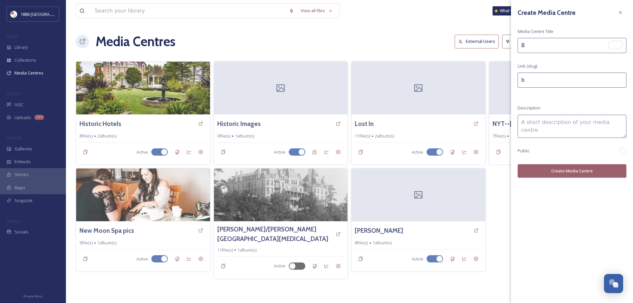
type input "Br"
type input "br"
type input "Bra"
type input "bra"
type input "Bran"
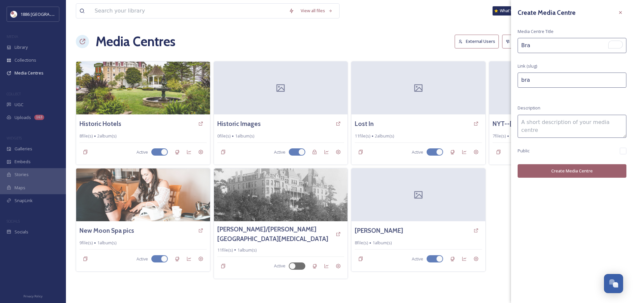
type input "bran"
type input "Brand"
type input "brand"
type input "Brand"
type input "brand-"
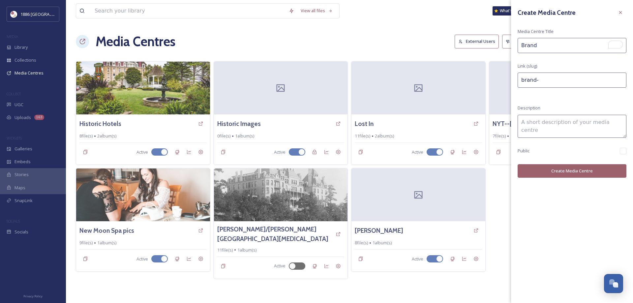
type input "Brand U"
type input "brand-u"
type input "Brand US"
type input "brand-us"
type input "Brand USA"
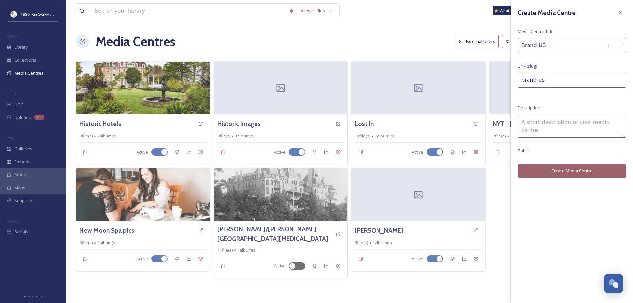
type input "brand-[GEOGRAPHIC_DATA]"
type input "Brand USA"
click at [540, 171] on button "Create Media Centre" at bounding box center [571, 171] width 109 height 14
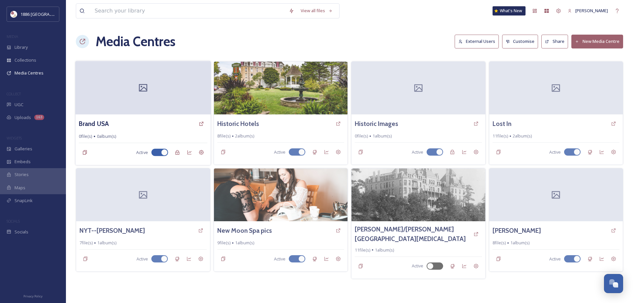
click at [120, 91] on div at bounding box center [142, 87] width 135 height 53
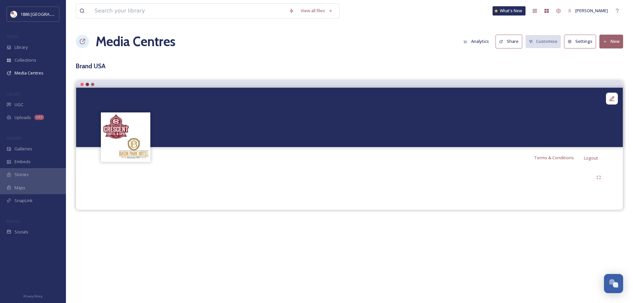
click at [608, 46] on button "New" at bounding box center [611, 42] width 24 height 14
click at [616, 72] on span "Add Album" at bounding box center [608, 70] width 21 height 6
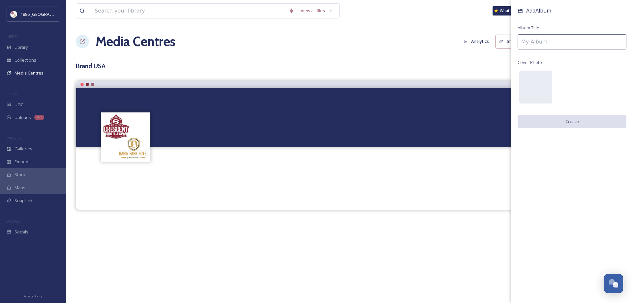
click at [571, 40] on input at bounding box center [571, 41] width 109 height 15
type input "Photos"
click at [555, 119] on button "Create" at bounding box center [571, 122] width 109 height 14
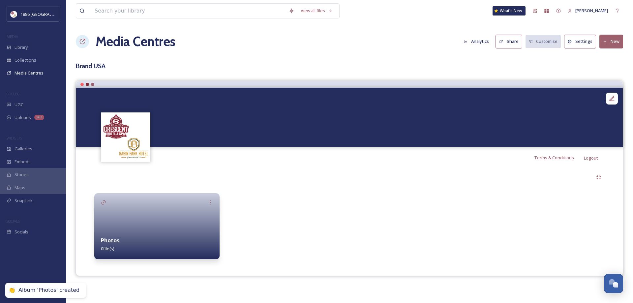
click at [196, 241] on div "Photos 0 file(s)" at bounding box center [156, 244] width 125 height 29
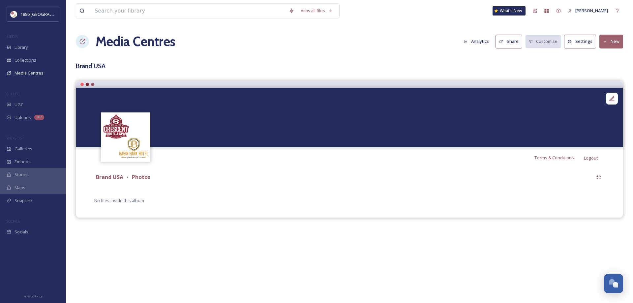
click at [613, 38] on button "New" at bounding box center [611, 42] width 24 height 14
click at [615, 60] on div "Add Files" at bounding box center [608, 56] width 28 height 13
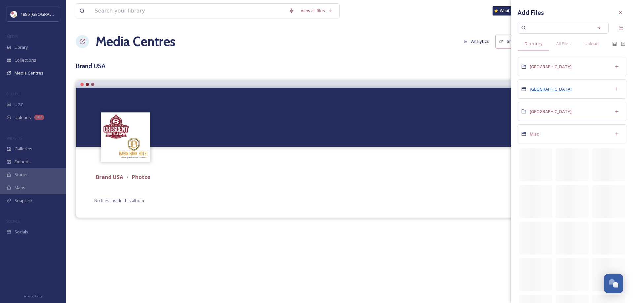
click at [550, 91] on span "[GEOGRAPHIC_DATA]" at bounding box center [551, 89] width 42 height 6
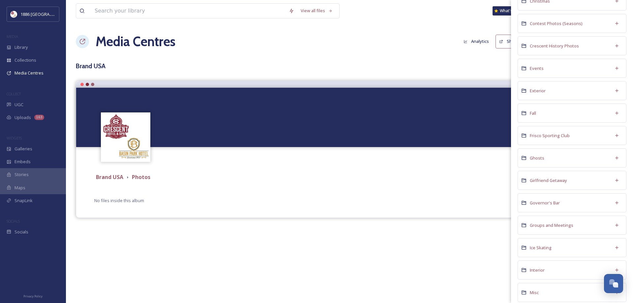
scroll to position [165, 0]
click at [530, 155] on span "Ghosts" at bounding box center [537, 155] width 14 height 6
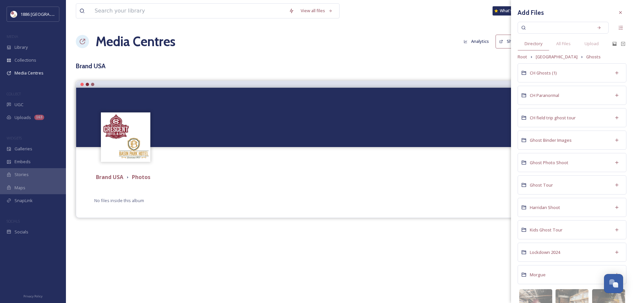
scroll to position [33, 0]
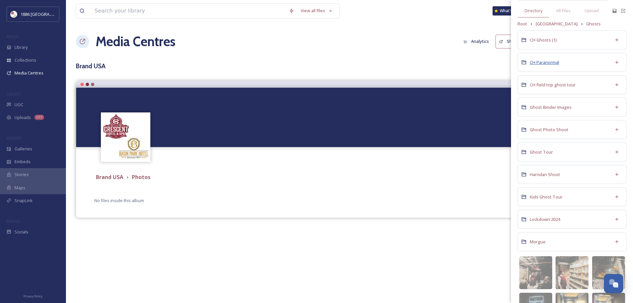
click at [543, 61] on span "CH Paranormal" at bounding box center [544, 62] width 29 height 6
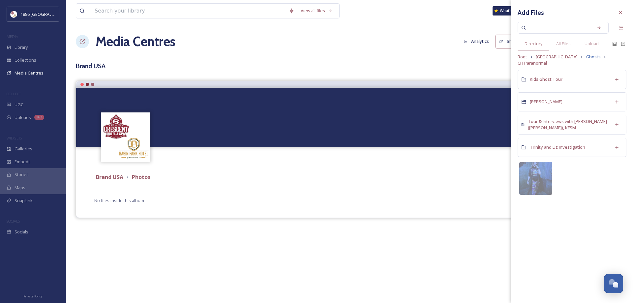
click at [586, 55] on span "Ghosts" at bounding box center [593, 57] width 14 height 6
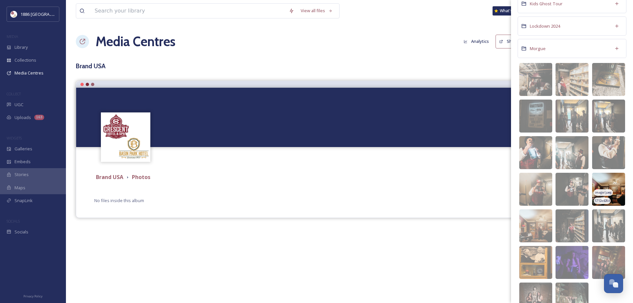
scroll to position [260, 0]
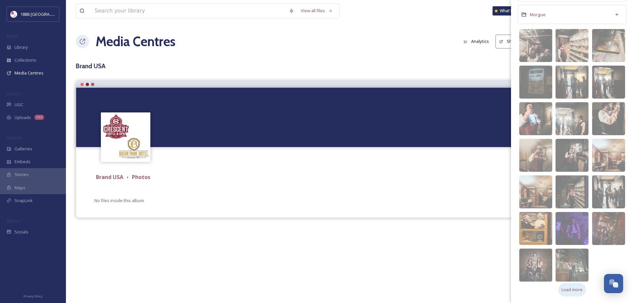
click at [572, 291] on span "Load more" at bounding box center [571, 289] width 21 height 6
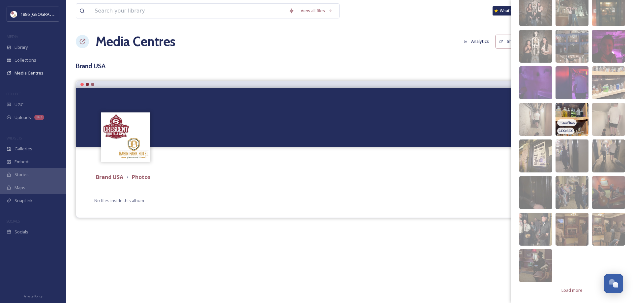
scroll to position [516, 0]
click at [570, 291] on span "Load more" at bounding box center [571, 289] width 21 height 6
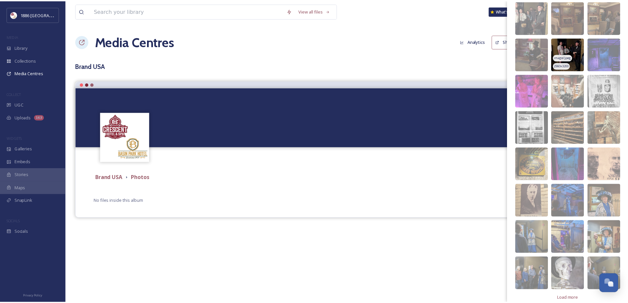
scroll to position [735, 0]
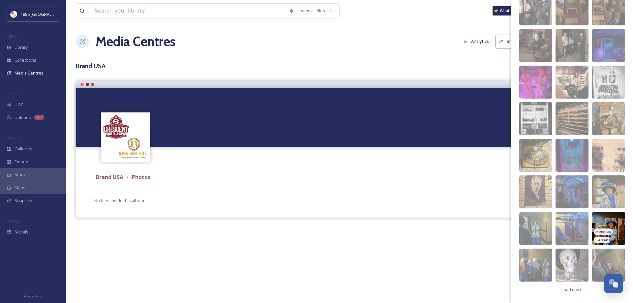
click at [610, 230] on img at bounding box center [608, 228] width 33 height 33
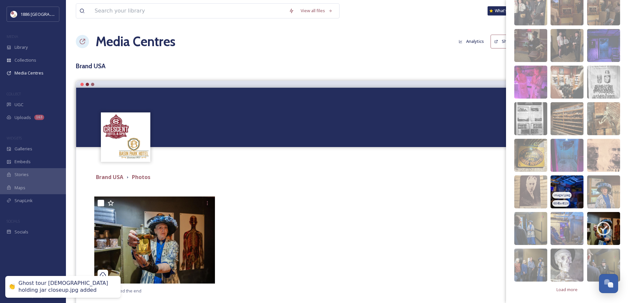
scroll to position [15, 0]
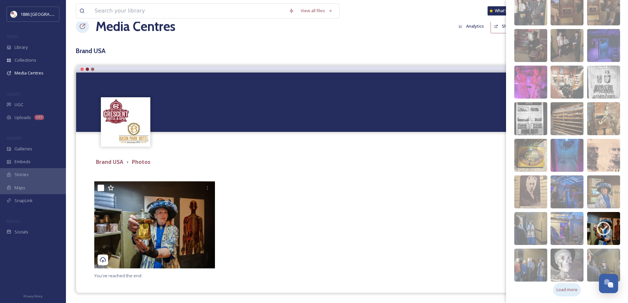
click at [567, 286] on div "Load more" at bounding box center [567, 289] width 28 height 13
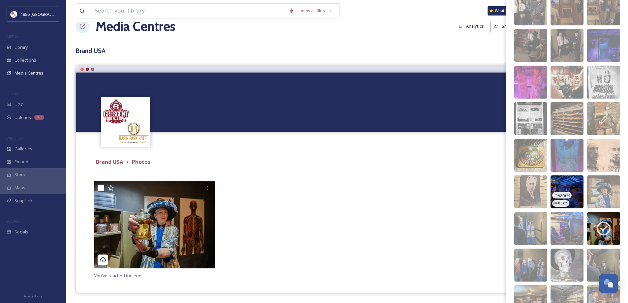
scroll to position [867, 0]
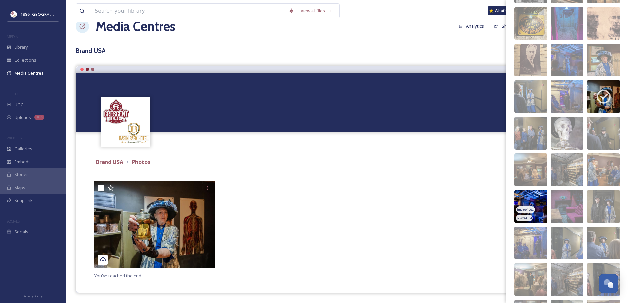
click at [536, 203] on img at bounding box center [530, 206] width 33 height 33
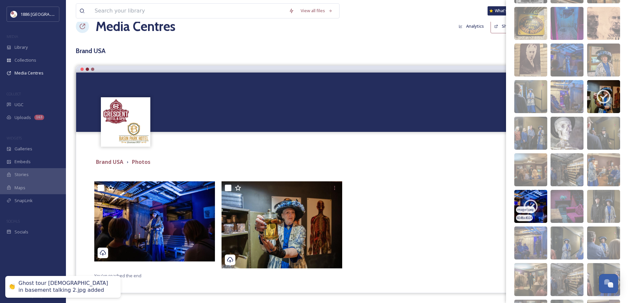
scroll to position [992, 0]
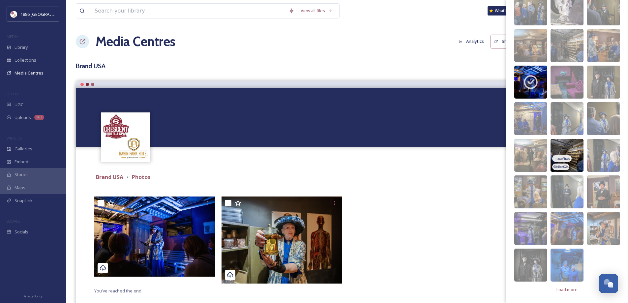
click at [568, 148] on img at bounding box center [566, 155] width 33 height 33
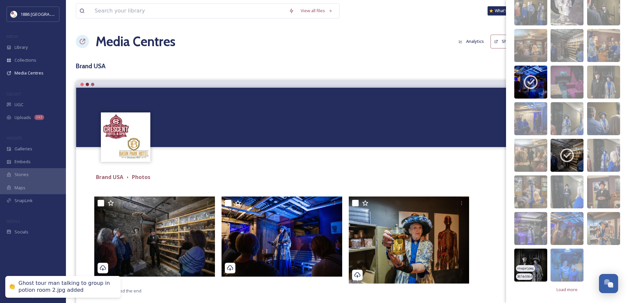
scroll to position [15, 0]
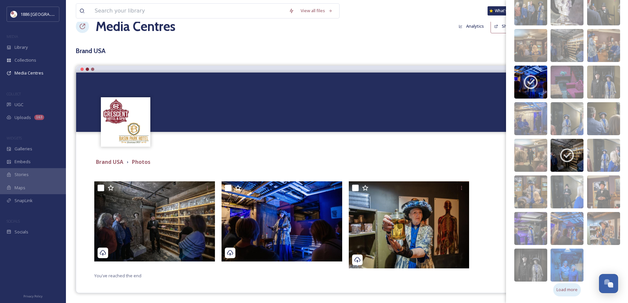
click at [570, 291] on span "Load more" at bounding box center [566, 289] width 21 height 6
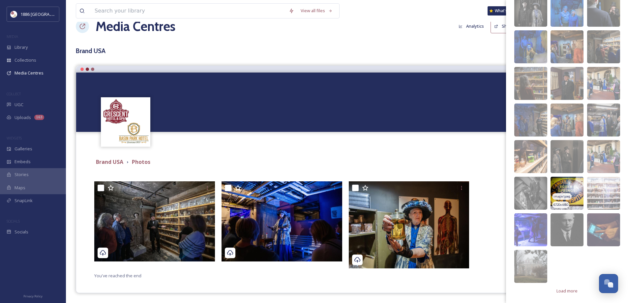
scroll to position [1248, 0]
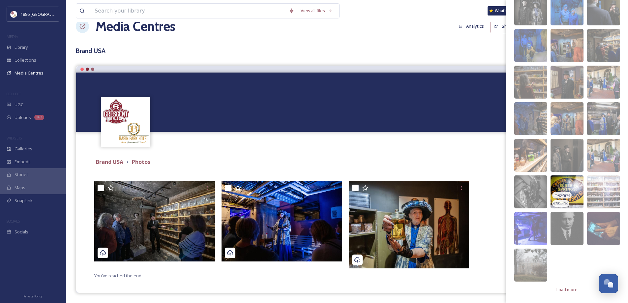
click at [562, 178] on img at bounding box center [566, 191] width 33 height 33
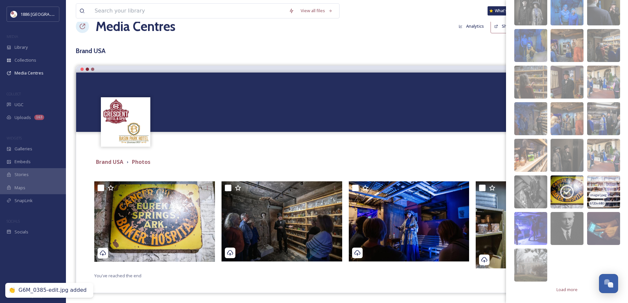
scroll to position [0, 0]
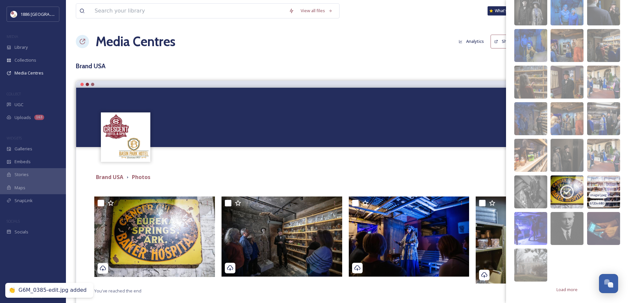
click at [605, 184] on img at bounding box center [603, 191] width 33 height 33
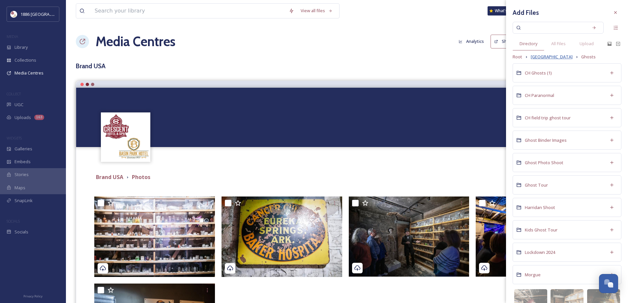
click at [555, 58] on span "[GEOGRAPHIC_DATA]" at bounding box center [552, 57] width 42 height 6
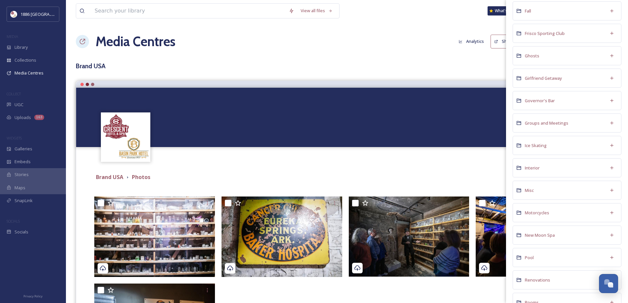
scroll to position [132, 0]
click at [543, 77] on span "Crescent History Photos" at bounding box center [549, 75] width 49 height 6
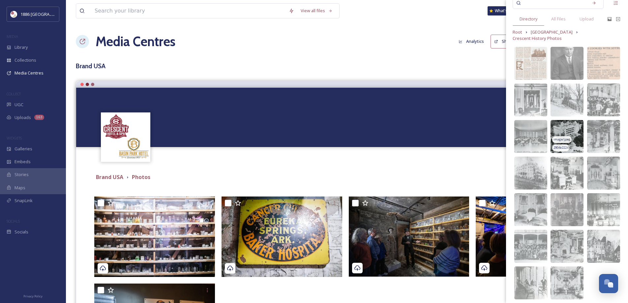
scroll to position [42, 0]
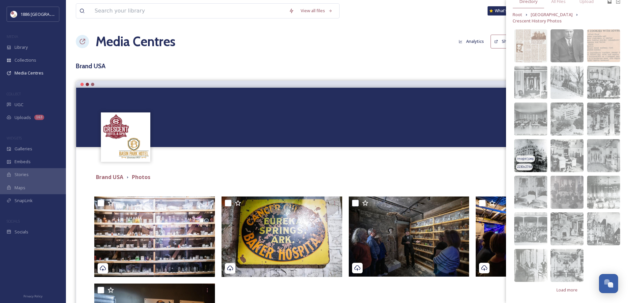
click at [534, 145] on img at bounding box center [530, 155] width 33 height 33
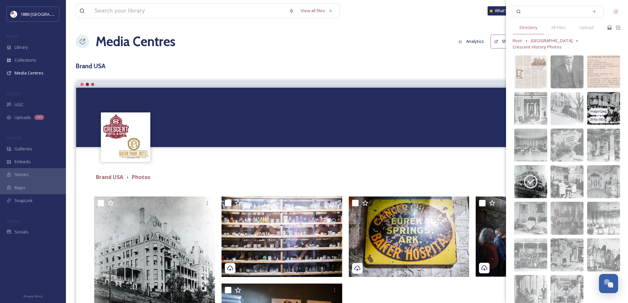
scroll to position [0, 0]
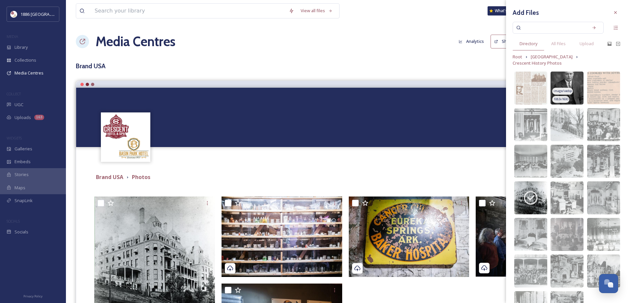
click at [574, 78] on img at bounding box center [566, 88] width 33 height 33
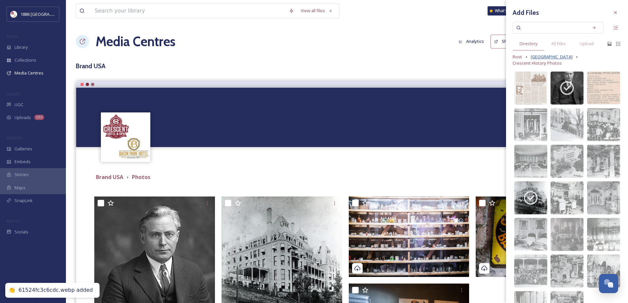
click at [536, 55] on span "[GEOGRAPHIC_DATA]" at bounding box center [552, 57] width 42 height 6
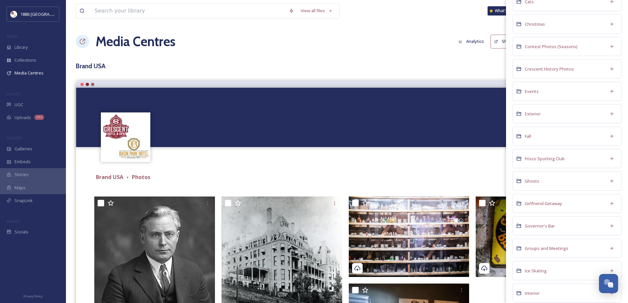
scroll to position [132, 0]
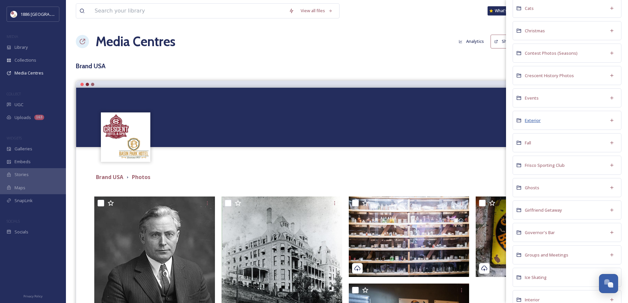
click at [531, 121] on span "Exterior" at bounding box center [533, 120] width 16 height 6
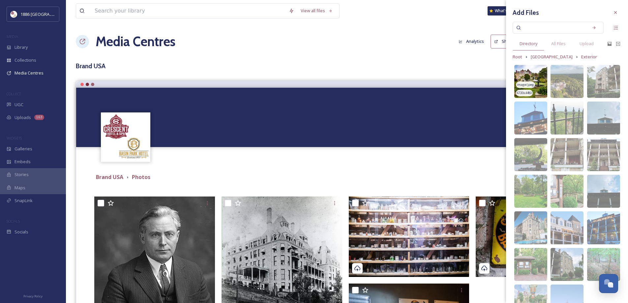
click at [528, 70] on img at bounding box center [530, 81] width 33 height 33
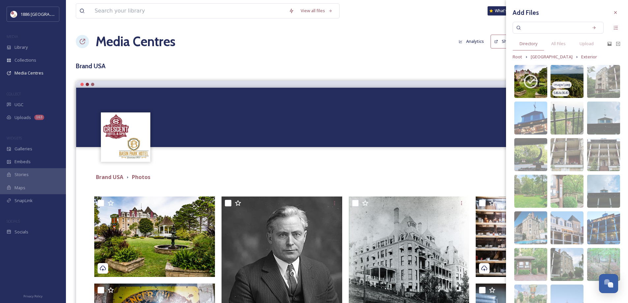
click at [567, 70] on img at bounding box center [566, 81] width 33 height 33
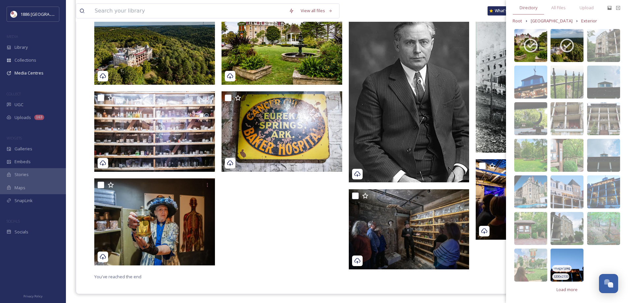
scroll to position [193, 0]
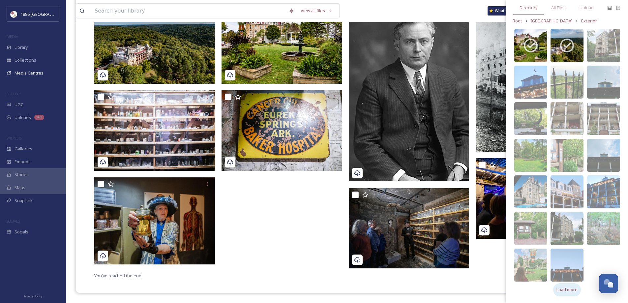
click at [575, 288] on span "Load more" at bounding box center [566, 289] width 21 height 6
click at [561, 288] on span "Load more" at bounding box center [566, 289] width 21 height 6
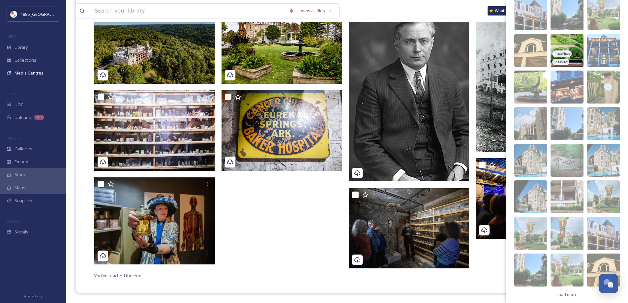
scroll to position [511, 0]
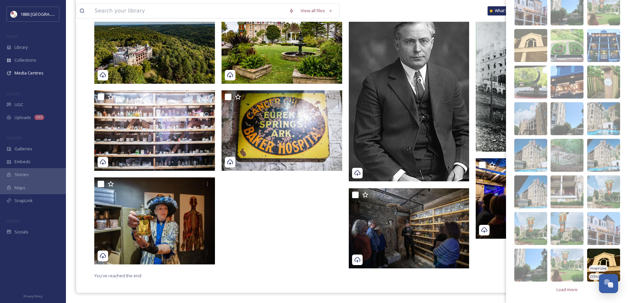
drag, startPoint x: 589, startPoint y: 265, endPoint x: 587, endPoint y: 269, distance: 4.1
click at [564, 287] on span "Load more" at bounding box center [566, 289] width 21 height 6
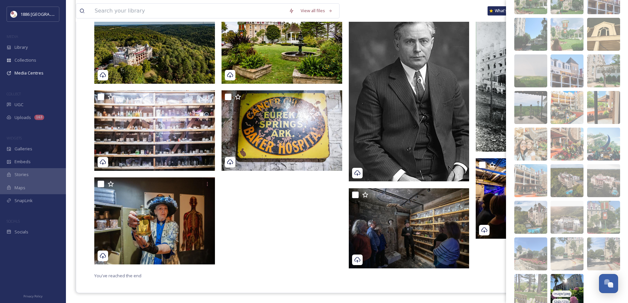
scroll to position [767, 0]
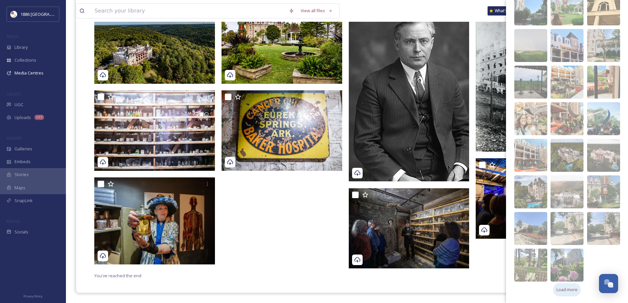
click at [561, 287] on span "Load more" at bounding box center [566, 289] width 21 height 6
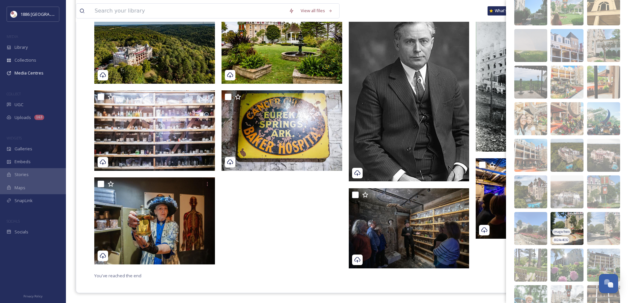
scroll to position [899, 0]
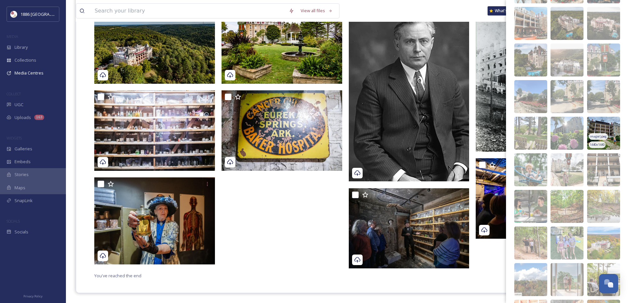
click at [603, 123] on img at bounding box center [603, 133] width 33 height 33
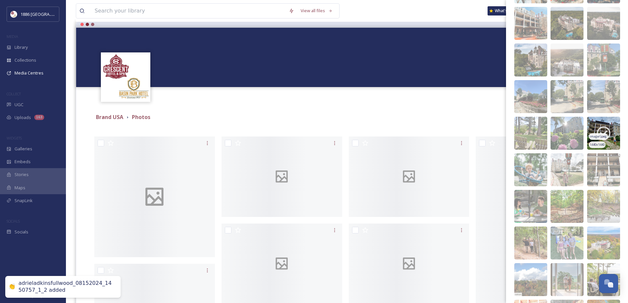
scroll to position [193, 0]
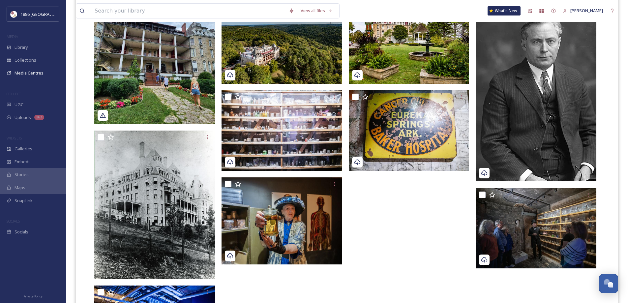
click at [376, 246] on div at bounding box center [411, 186] width 124 height 366
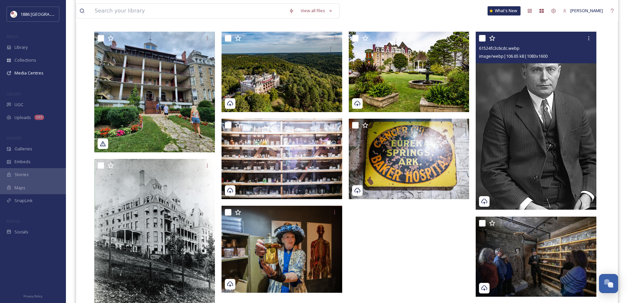
scroll to position [66, 0]
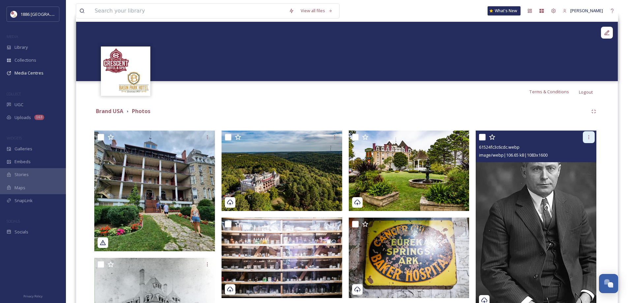
click at [586, 136] on icon at bounding box center [588, 136] width 5 height 5
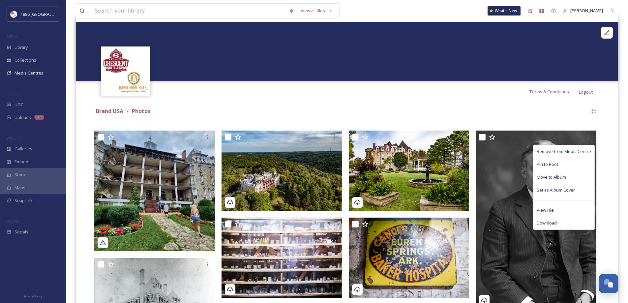
click at [507, 118] on div "Brand USA Photos Remove from Media Centre Pin to Root Move to Album Set as Albu…" at bounding box center [347, 304] width 532 height 405
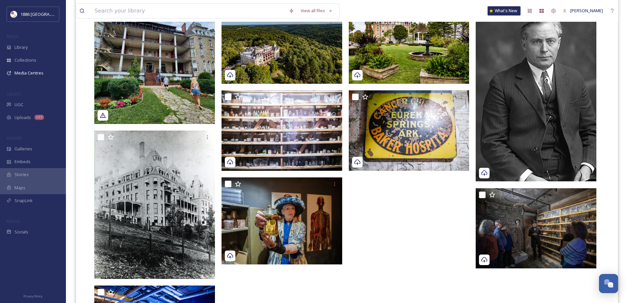
scroll to position [159, 0]
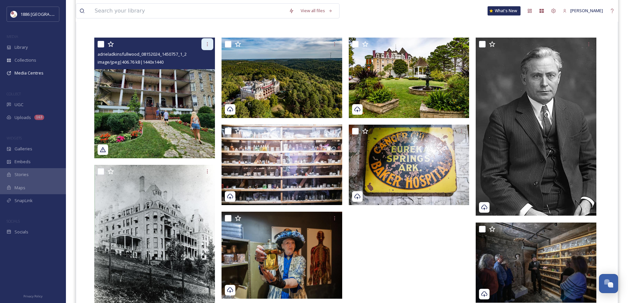
click at [210, 39] on div at bounding box center [207, 44] width 12 height 12
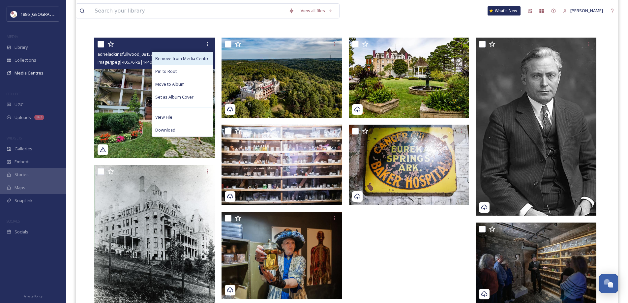
click at [183, 63] on div "Remove from Media Centre" at bounding box center [182, 58] width 61 height 13
